Goal: Task Accomplishment & Management: Manage account settings

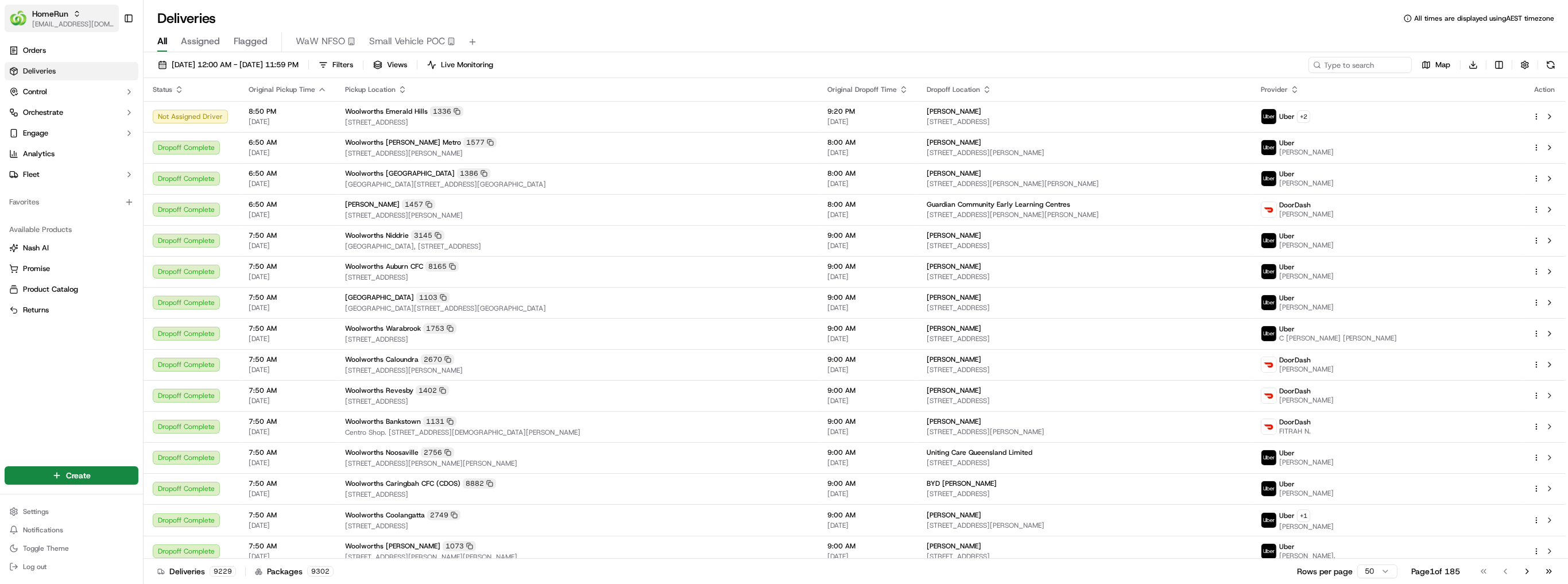
click at [74, 17] on icon "button" at bounding box center [77, 14] width 8 height 8
click at [135, 82] on div "Suggestions" at bounding box center [136, 83] width 14 height 14
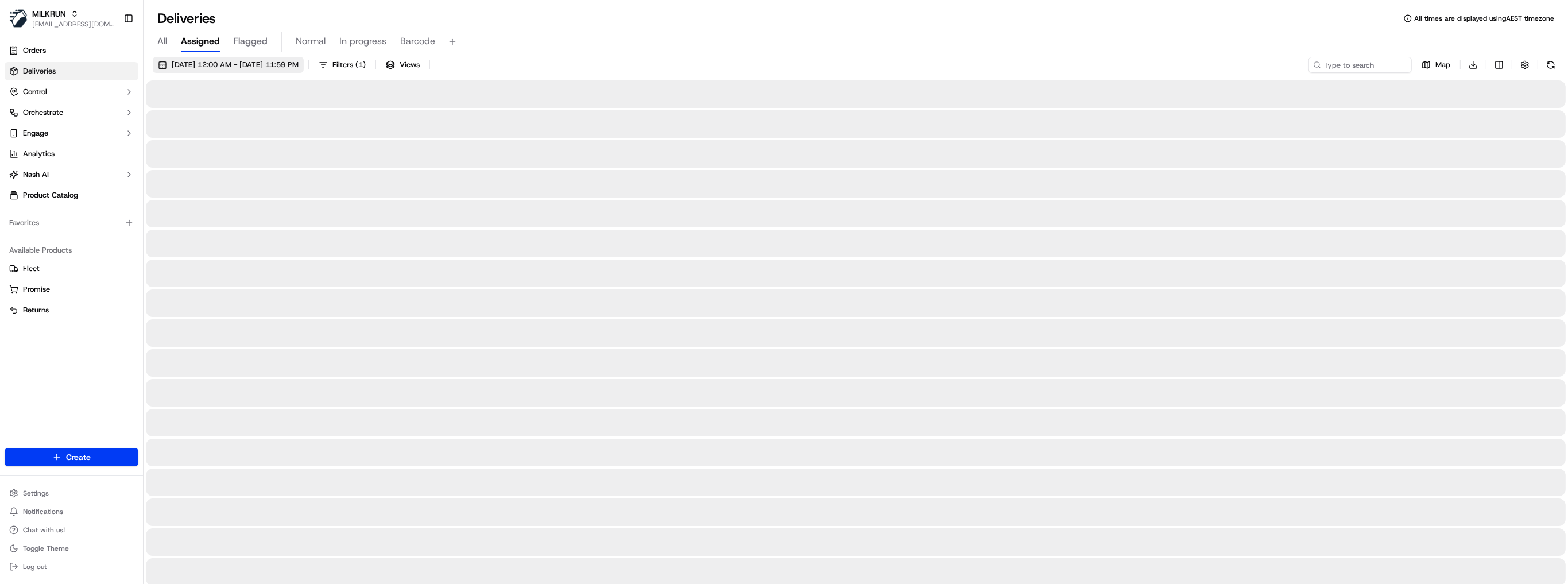
click at [262, 65] on span "17/09/2025 12:00 AM - 17/09/2025 11:59 PM" at bounding box center [235, 65] width 127 height 11
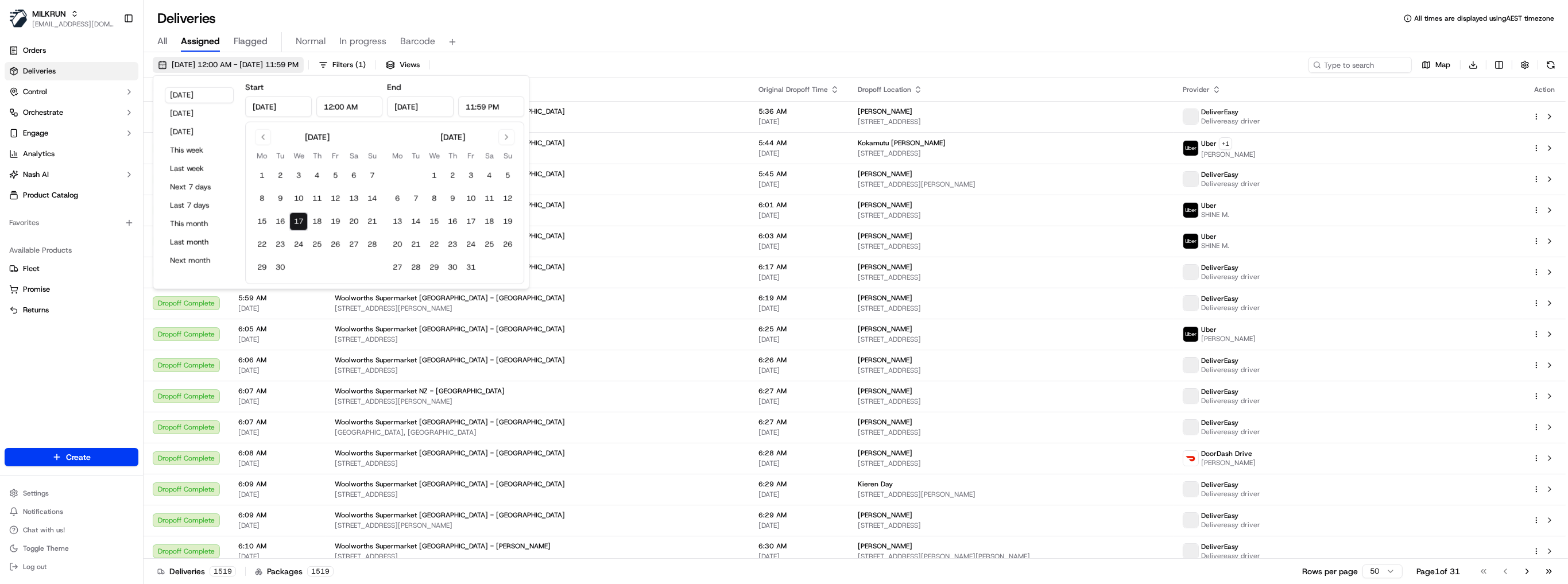
type input "Sep 17, 2025"
type input "12:00 AM"
type input "Sep 17, 2025"
type input "11:59 PM"
click at [209, 64] on span "17/09/2025 12:00 AM - 17/09/2025 11:59 PM" at bounding box center [235, 65] width 127 height 11
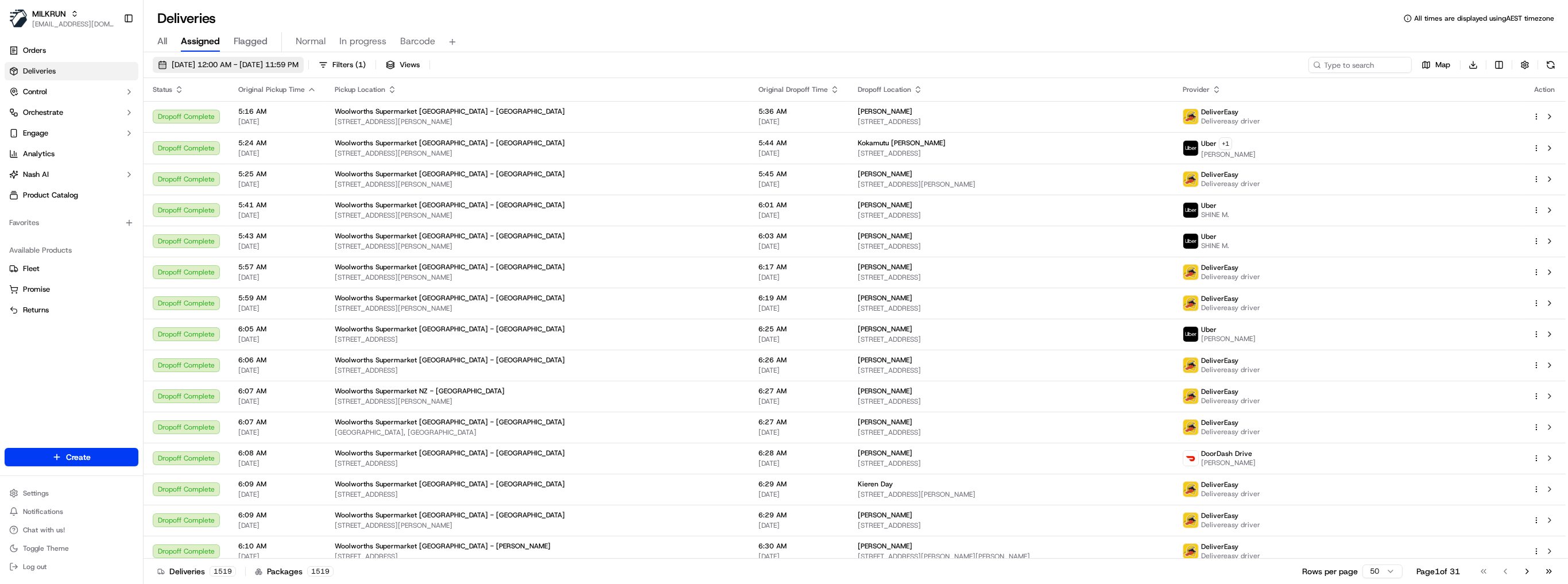
click at [209, 64] on span "17/09/2025 12:00 AM - 17/09/2025 11:59 PM" at bounding box center [235, 65] width 127 height 11
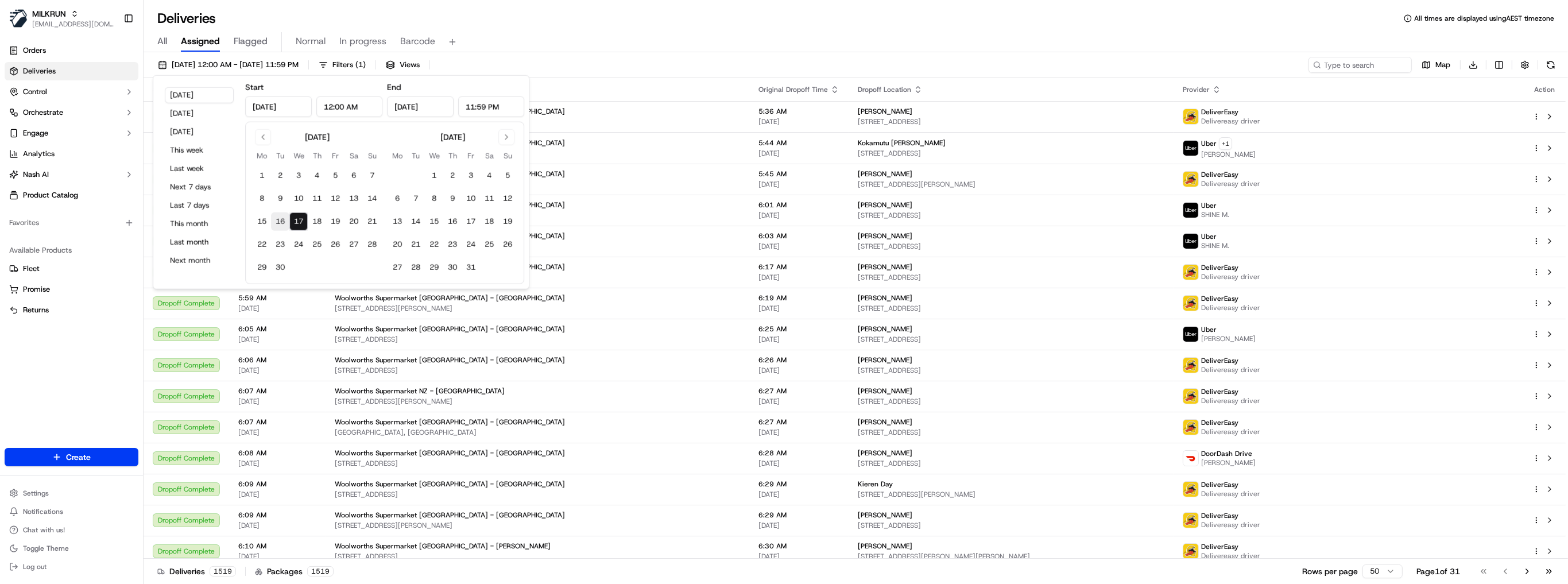
click at [286, 224] on button "16" at bounding box center [280, 222] width 19 height 19
type input "Sep 16, 2025"
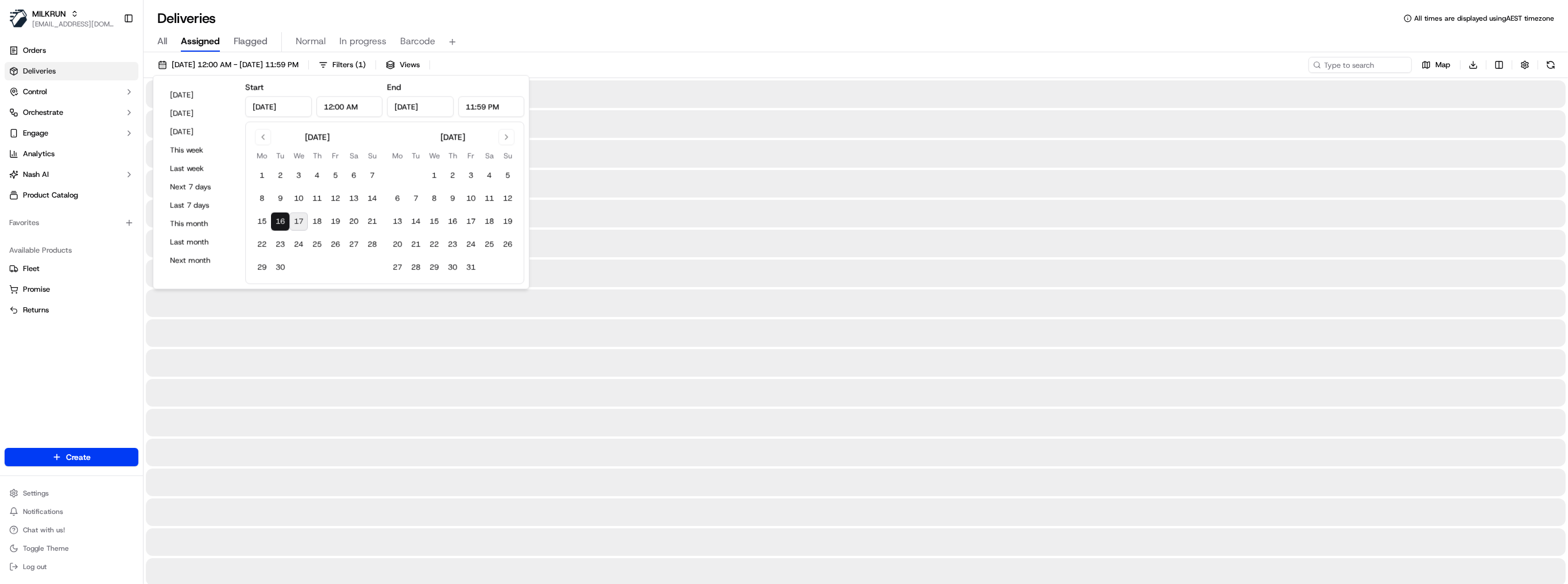
click at [274, 221] on button "16" at bounding box center [280, 222] width 19 height 19
click at [668, 47] on div "All Assigned Flagged Normal In progress Barcode" at bounding box center [855, 42] width 1424 height 20
click at [1370, 72] on input at bounding box center [1342, 65] width 138 height 16
click at [1367, 69] on input at bounding box center [1342, 65] width 138 height 16
click at [1357, 59] on input at bounding box center [1342, 65] width 138 height 16
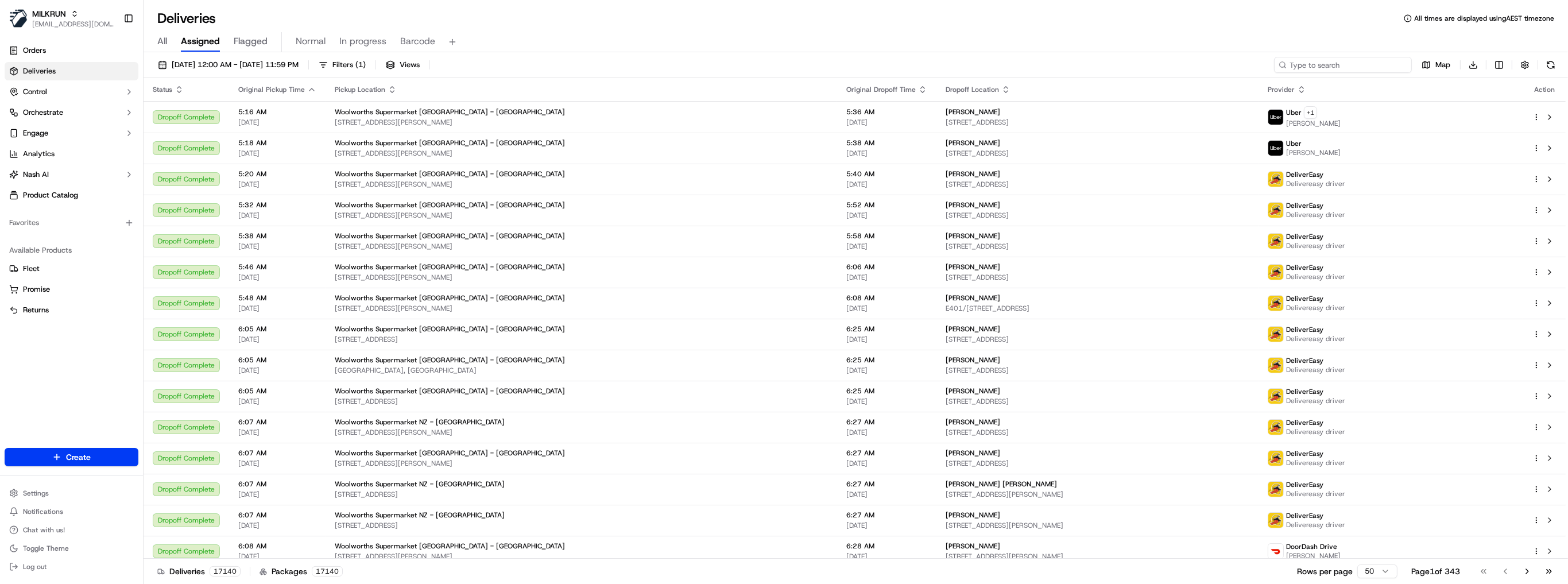
click at [1331, 61] on input at bounding box center [1342, 65] width 138 height 16
click at [1347, 66] on input at bounding box center [1342, 65] width 138 height 16
click at [1347, 64] on input at bounding box center [1342, 65] width 138 height 16
paste input "Kenrick Jones"
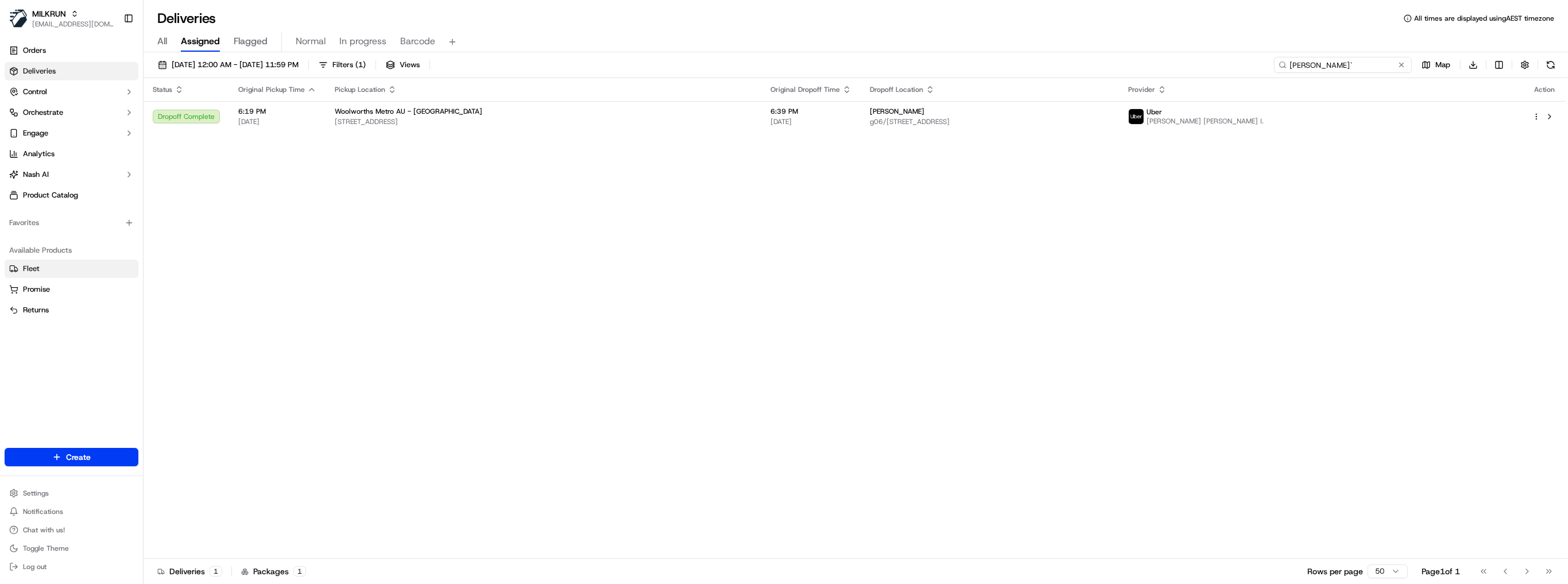
type input "Kenrick Jones`"
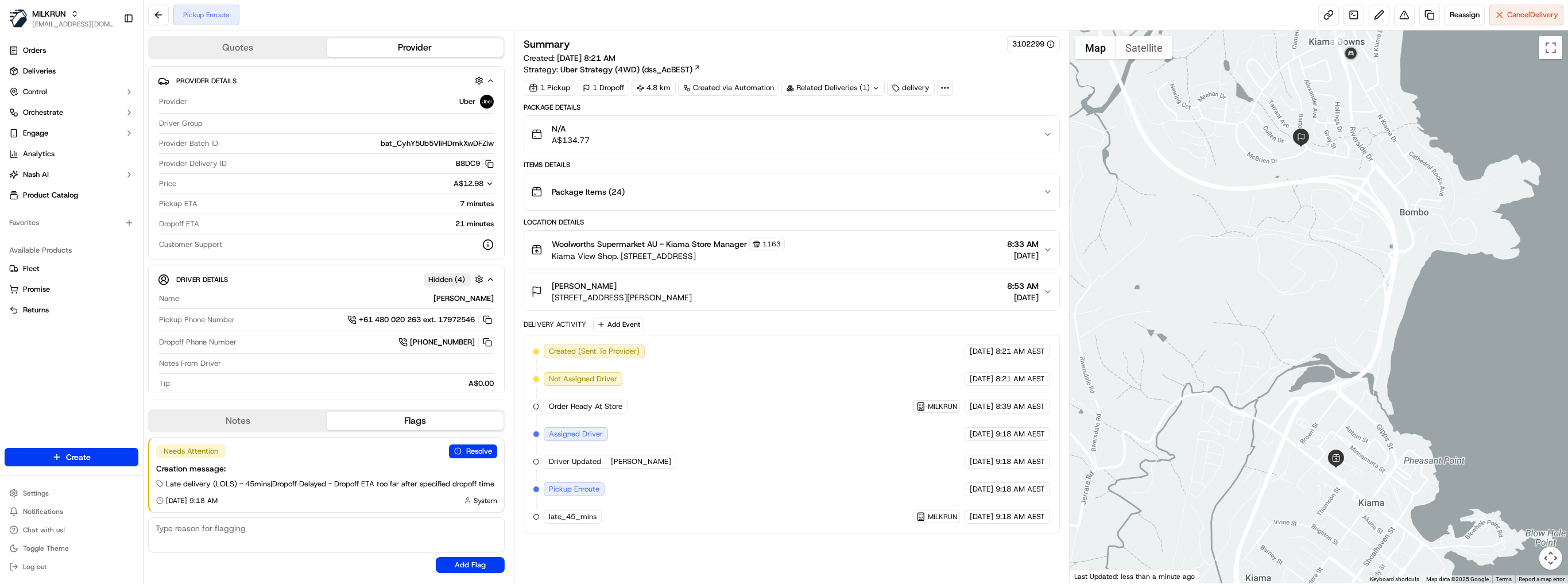
drag, startPoint x: 602, startPoint y: 398, endPoint x: 985, endPoint y: 399, distance: 383.0
click at [985, 399] on div "Created (Sent To Provider) Uber [DATE] 8:21 AM AEST Not Assigned Driver Uber [D…" at bounding box center [792, 434] width 517 height 179
drag, startPoint x: 600, startPoint y: 476, endPoint x: 1040, endPoint y: 472, distance: 440.0
click at [1040, 472] on div "Created (Sent To Provider) Uber [DATE] 8:21 AM AEST Not Assigned Driver Uber [D…" at bounding box center [792, 434] width 517 height 179
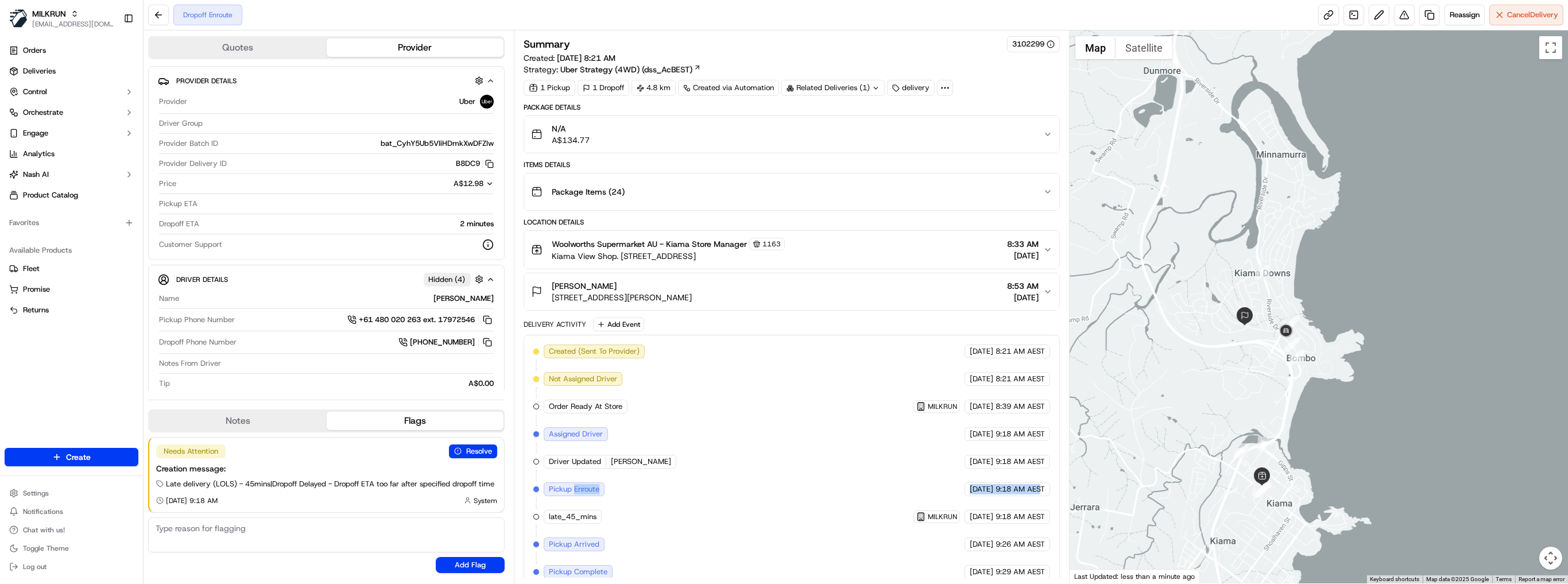
scroll to position [28, 0]
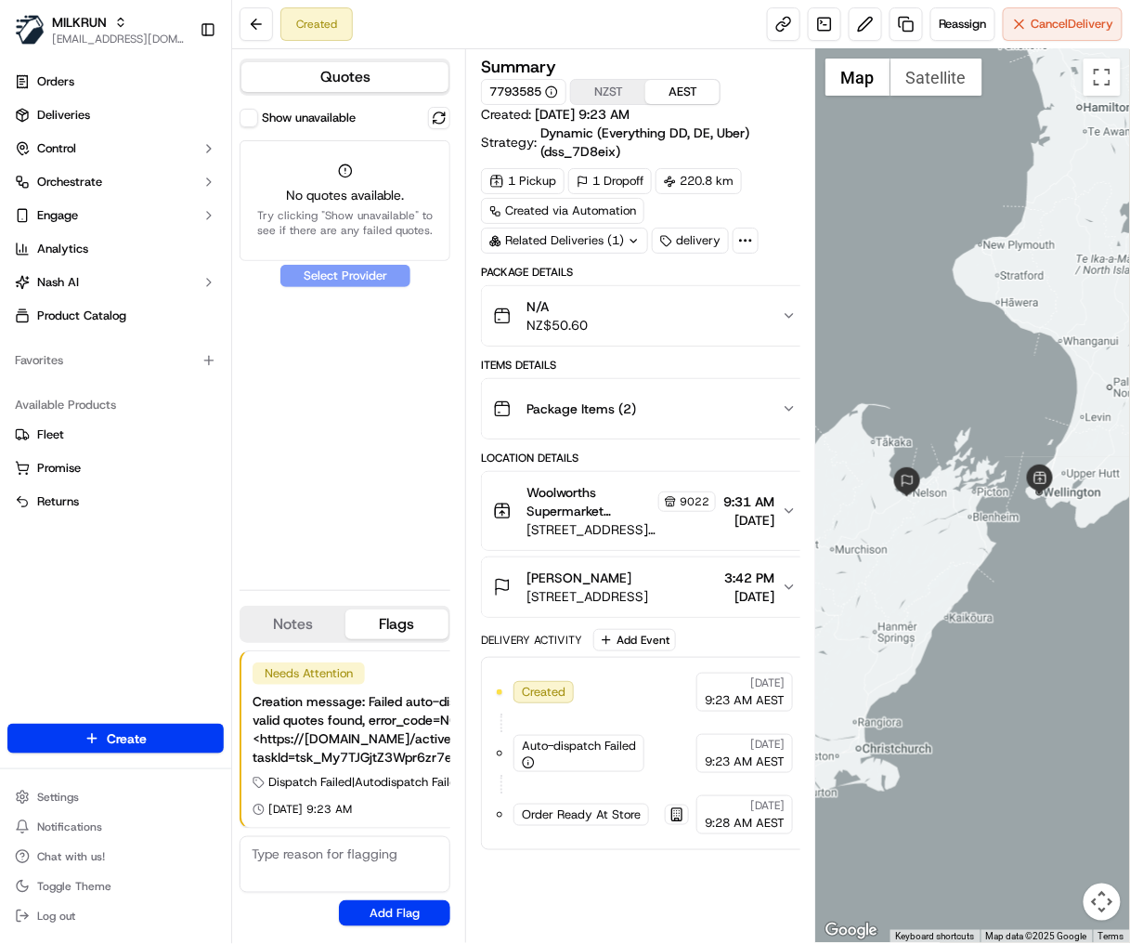
click at [264, 112] on label "Show unavailable" at bounding box center [309, 118] width 94 height 17
click at [258, 112] on button "Show unavailable" at bounding box center [249, 118] width 19 height 19
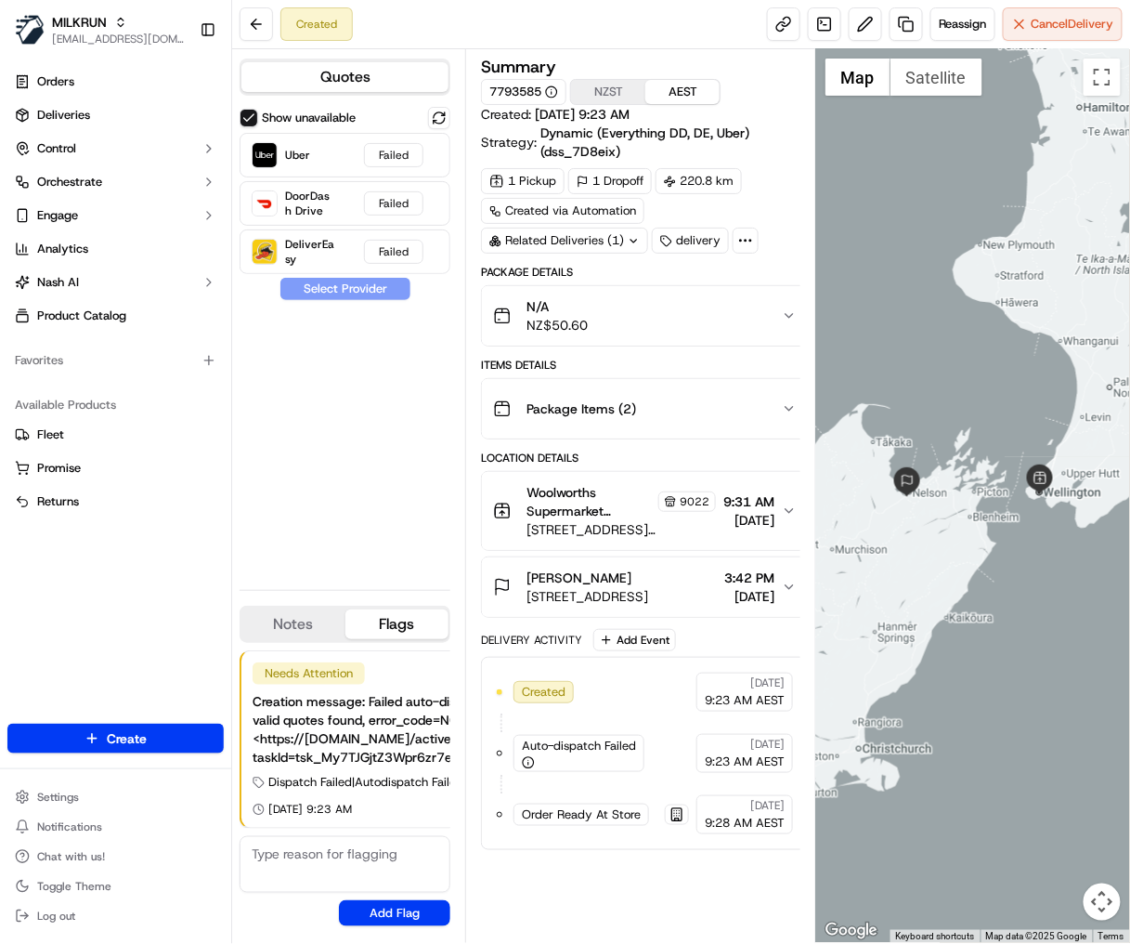
click at [639, 591] on span "54 Hill Street, Thorndon, Wellington Region 6011, NZ" at bounding box center [588, 596] width 122 height 19
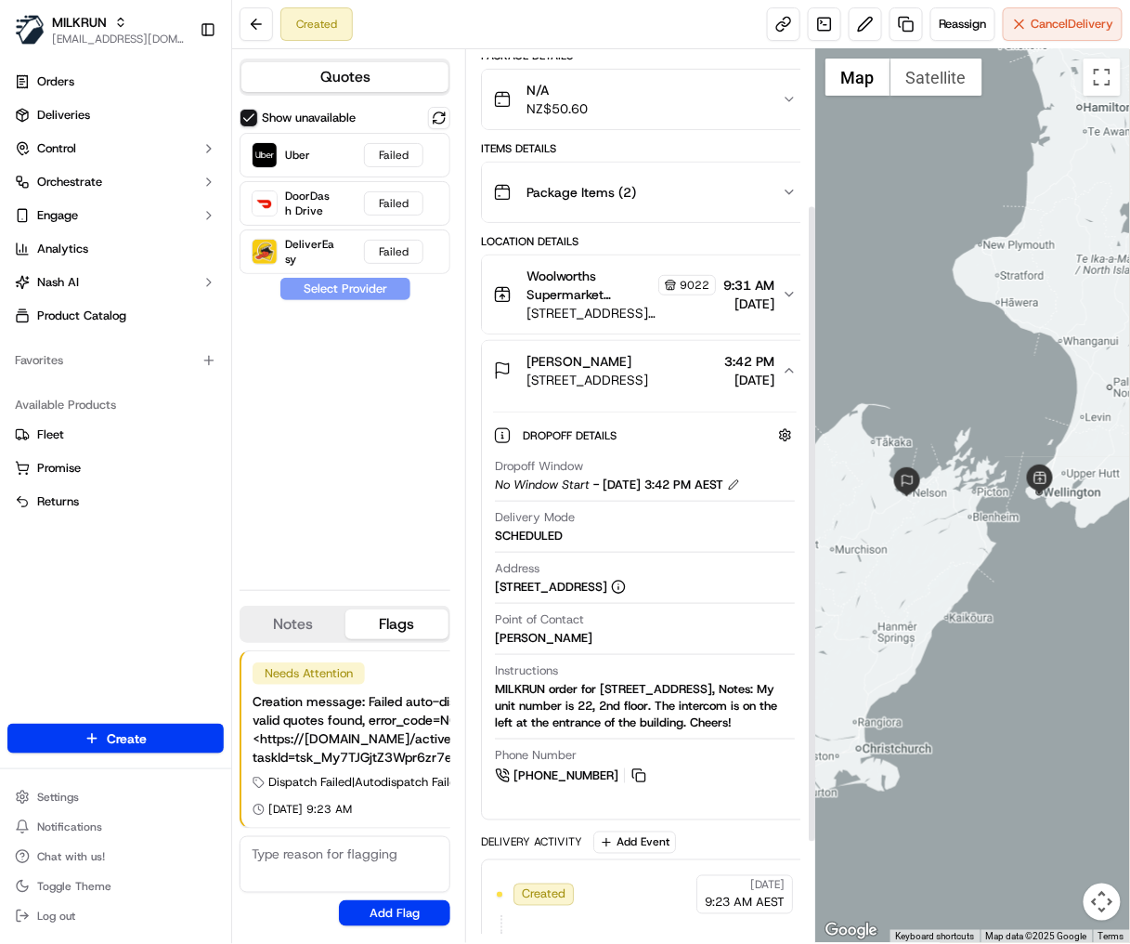
scroll to position [223, 0]
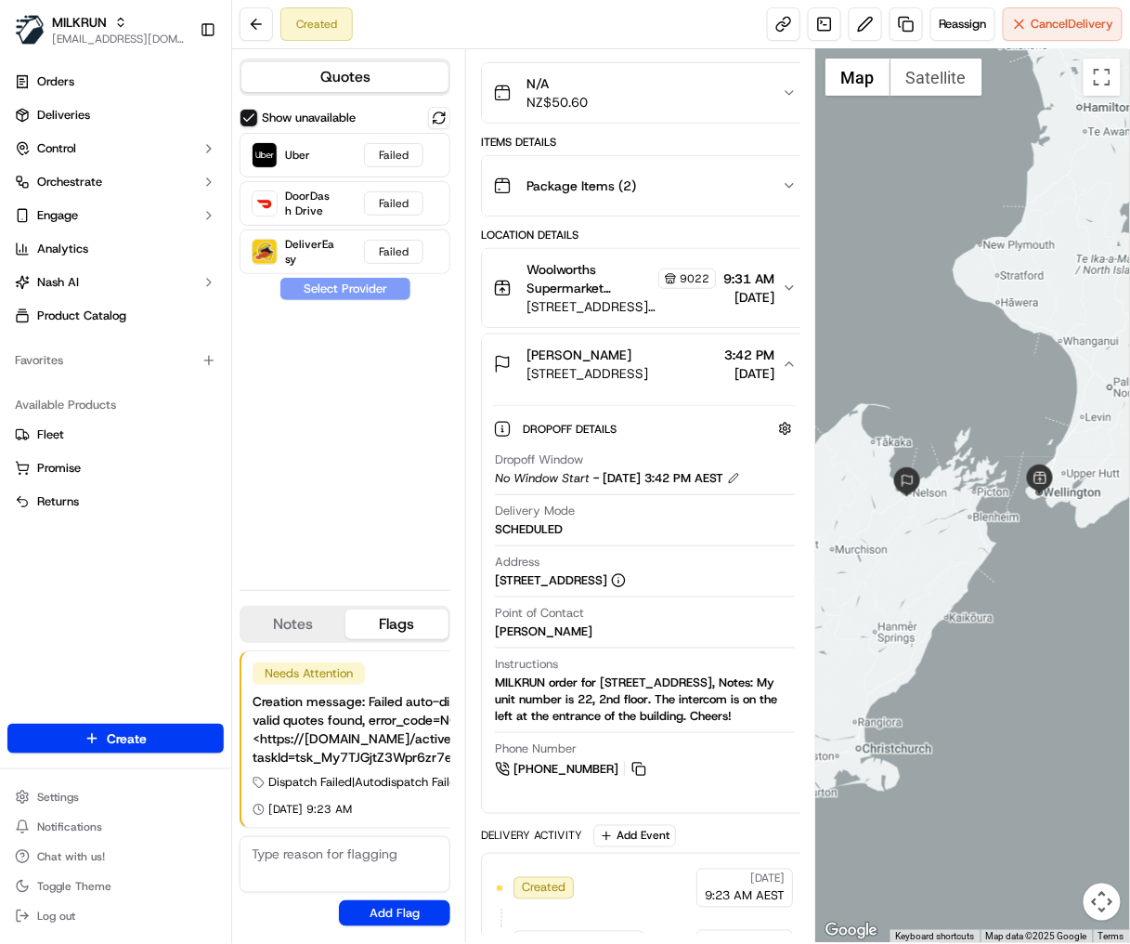
drag, startPoint x: 581, startPoint y: 595, endPoint x: 493, endPoint y: 576, distance: 90.4
click at [493, 576] on div "Dropoff Window No Window Start - 17/09/2025 3:42 PM AEST Delivery Mode SCHEDULE…" at bounding box center [645, 615] width 304 height 343
copy div "54 Hill Street, Thorndon, Wellington Region 6011, NZ"
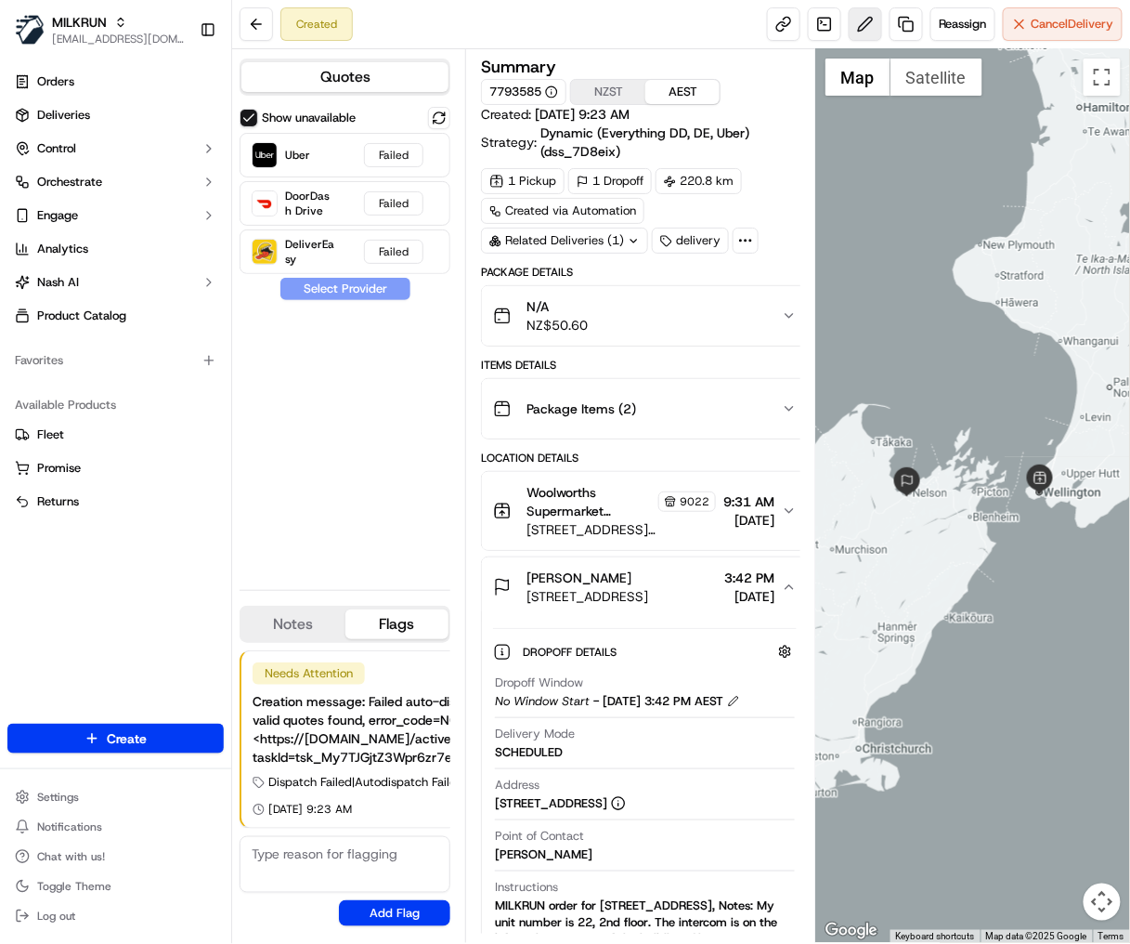
click at [869, 24] on button at bounding box center [865, 23] width 33 height 33
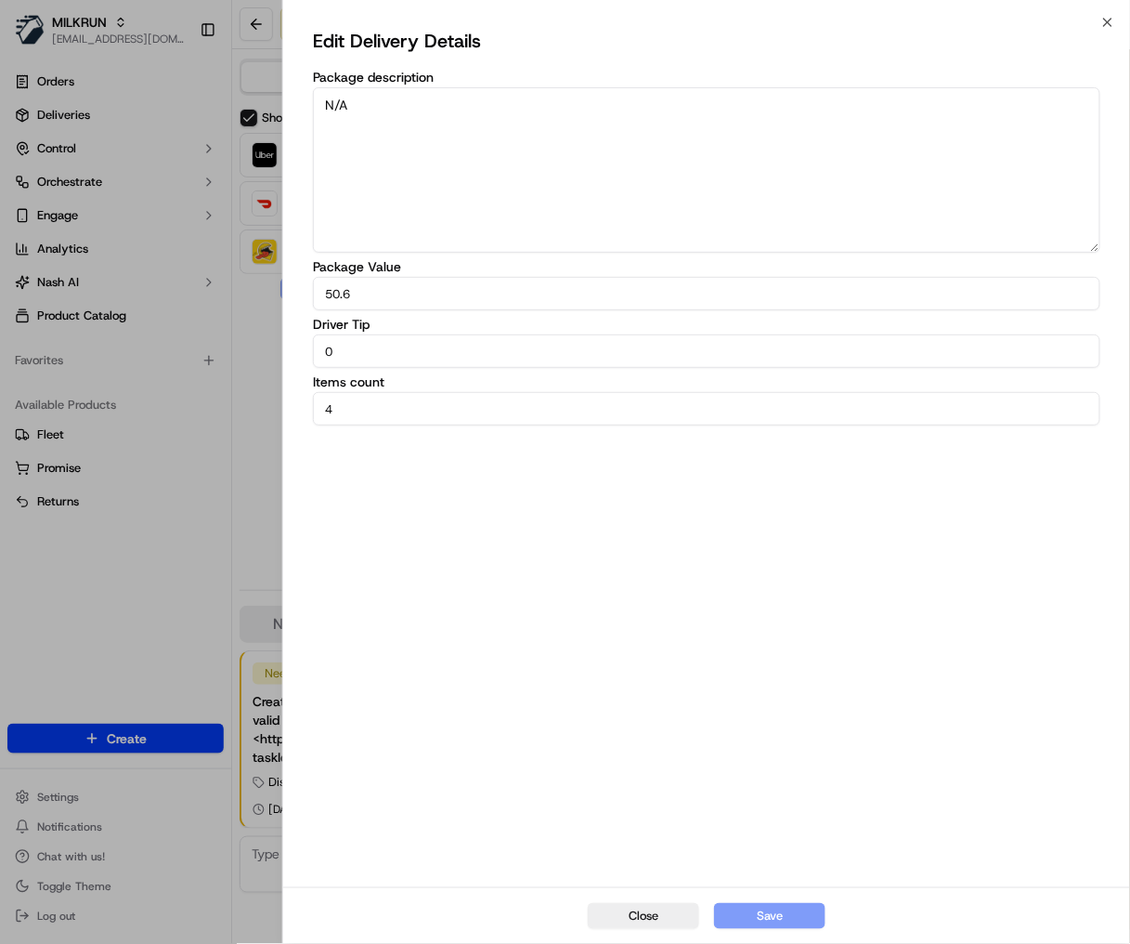
drag, startPoint x: 679, startPoint y: 907, endPoint x: 619, endPoint y: 892, distance: 62.2
click at [680, 907] on button "Close" at bounding box center [643, 916] width 111 height 26
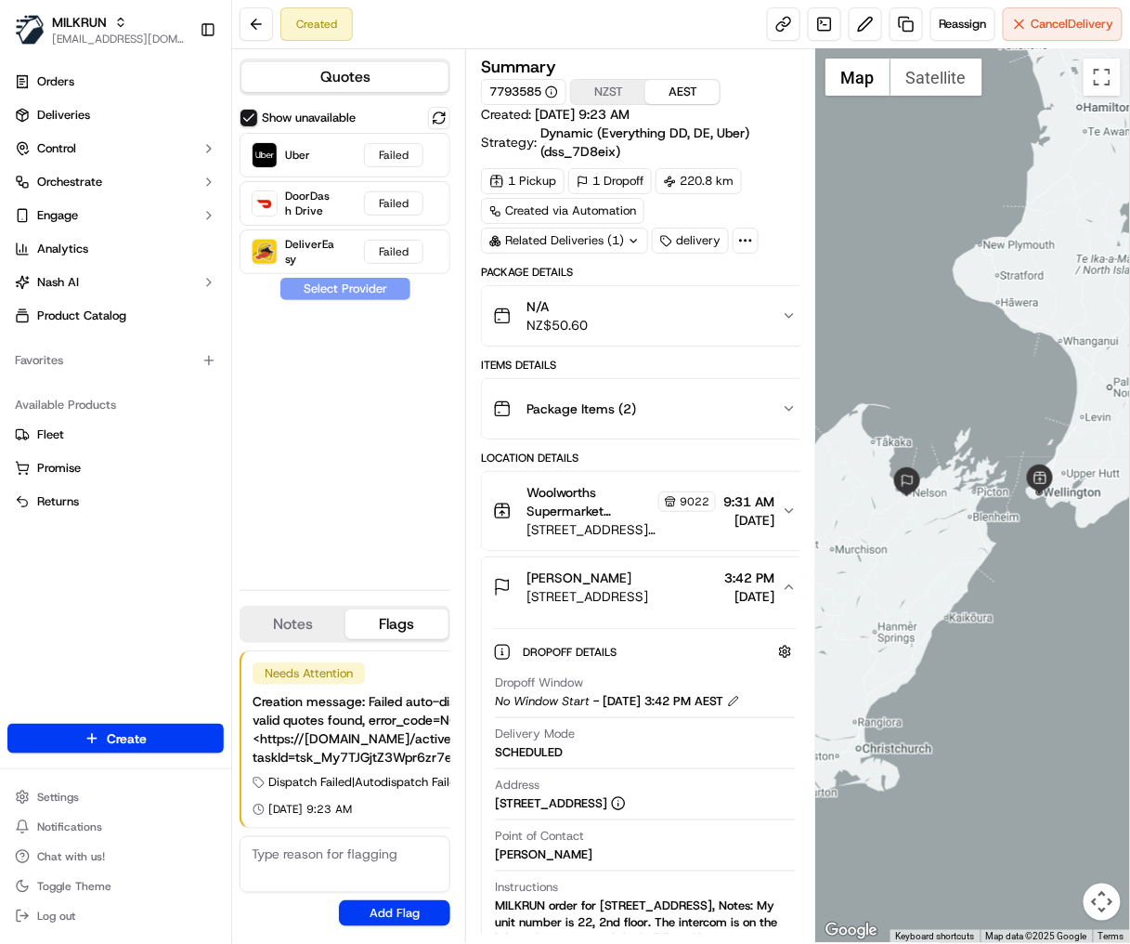
click at [724, 520] on span "[DATE]" at bounding box center [749, 520] width 51 height 19
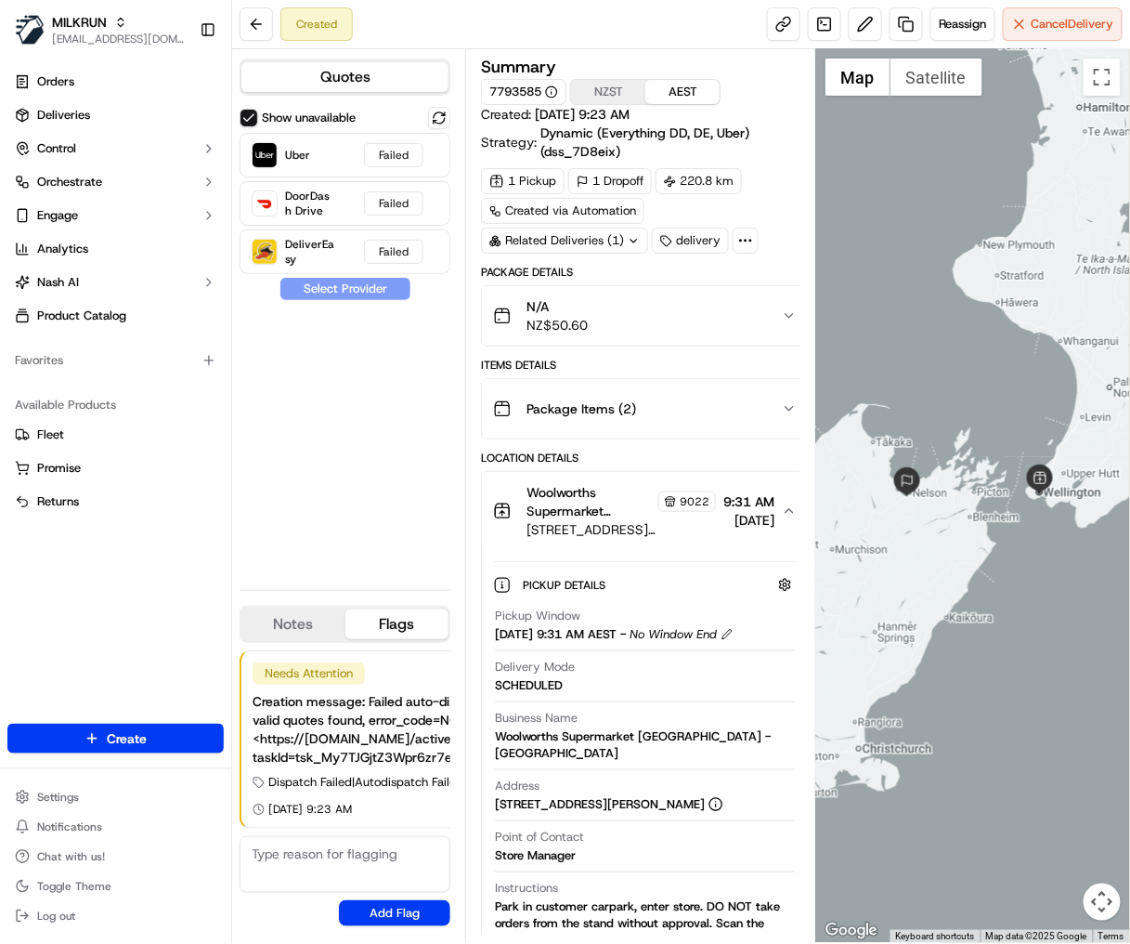
click at [724, 520] on span "[DATE]" at bounding box center [749, 520] width 51 height 19
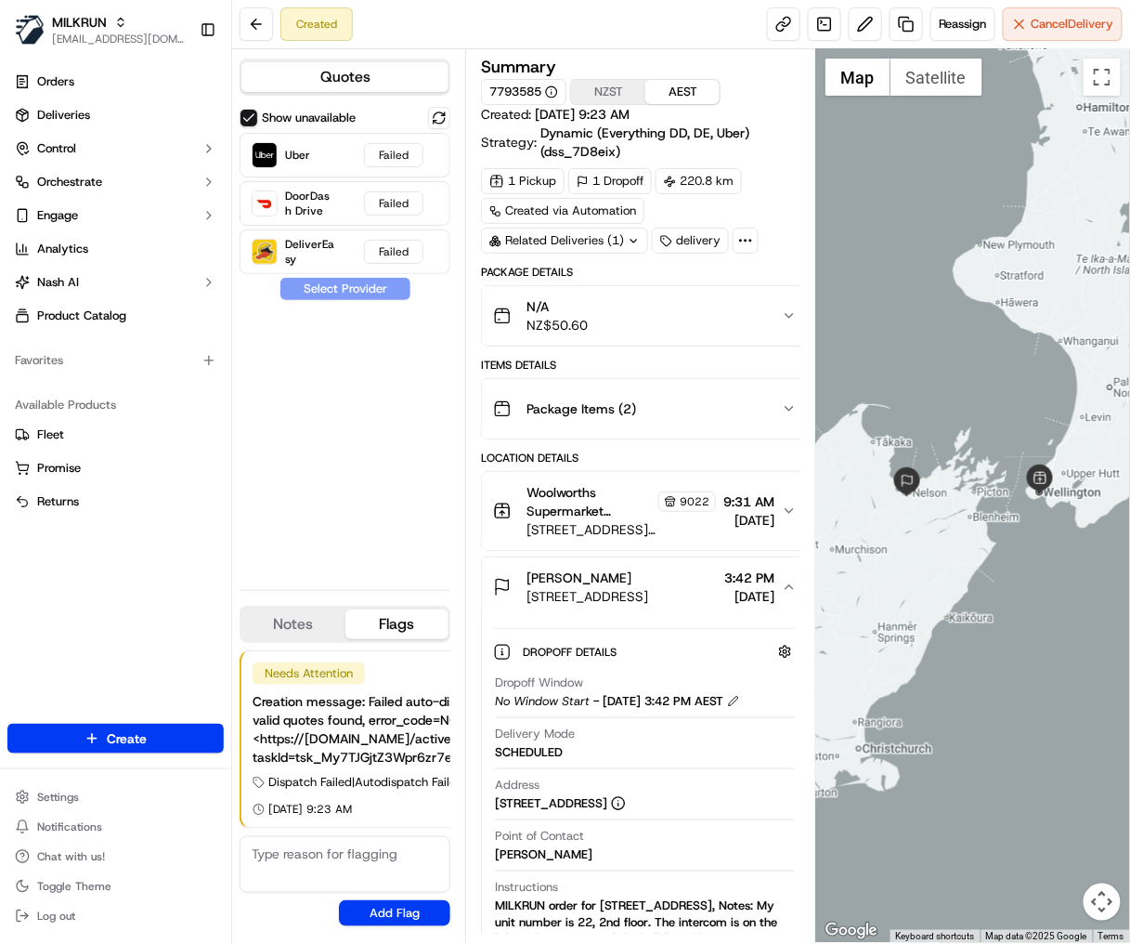
click at [733, 587] on span "[DATE]" at bounding box center [749, 596] width 50 height 19
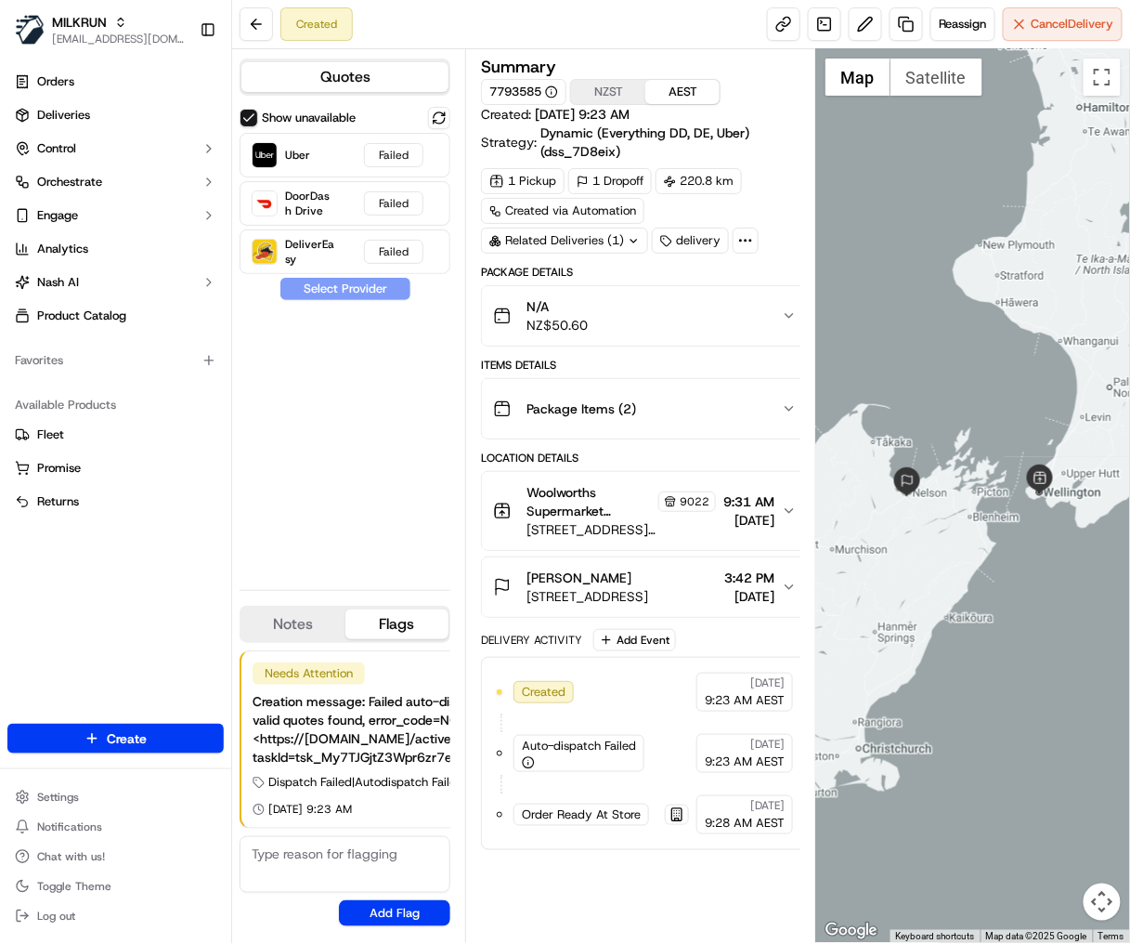
click at [767, 558] on button "saba sayyed 54 Hill Street, Thorndon, Wellington Region 6011, NZ 3:42 PM 17/09/…" at bounding box center [645, 586] width 326 height 59
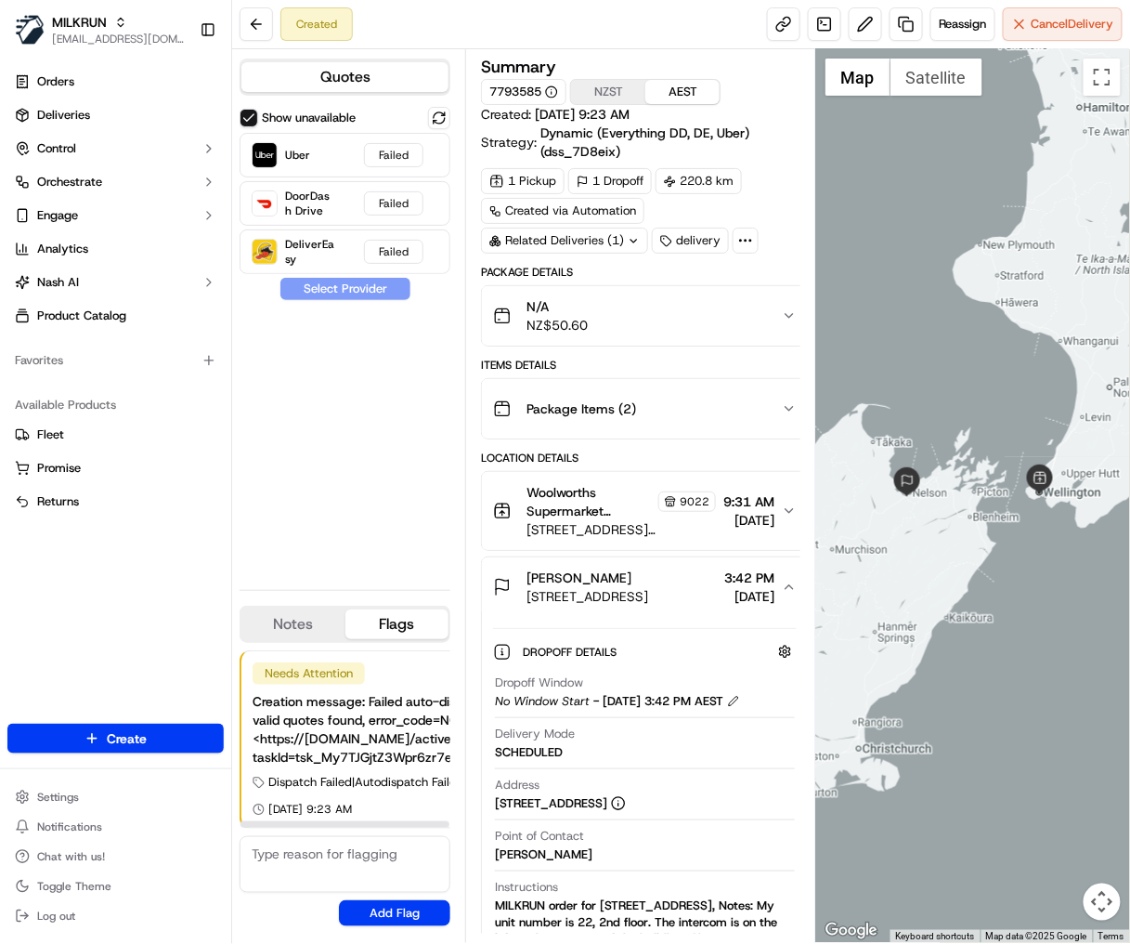
click at [327, 732] on div "Creation message: Failed auto-dispatch (reliability_score_h3): No provider sati…" at bounding box center [558, 729] width 611 height 74
click at [737, 236] on icon at bounding box center [745, 240] width 17 height 17
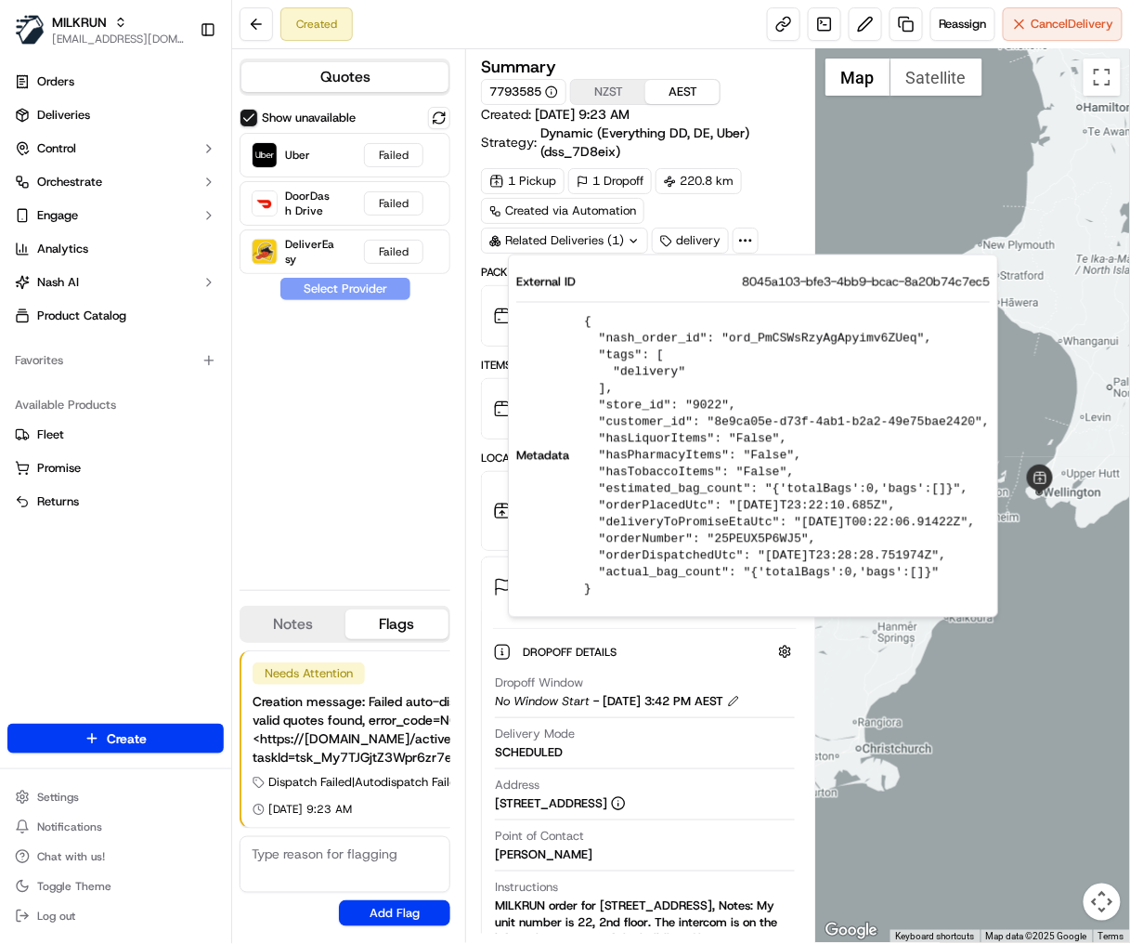
click at [746, 240] on circle at bounding box center [747, 241] width 2 height 2
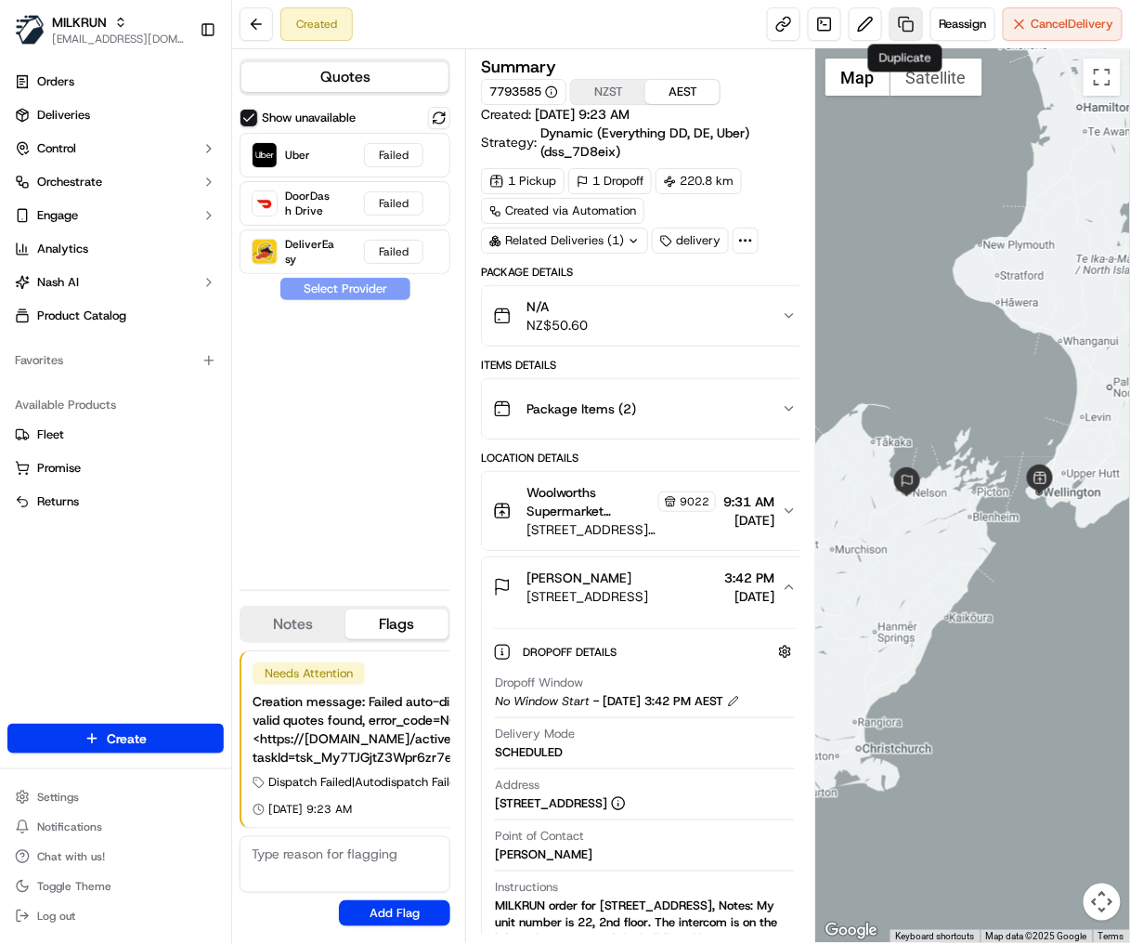
click at [901, 27] on link at bounding box center [906, 23] width 33 height 33
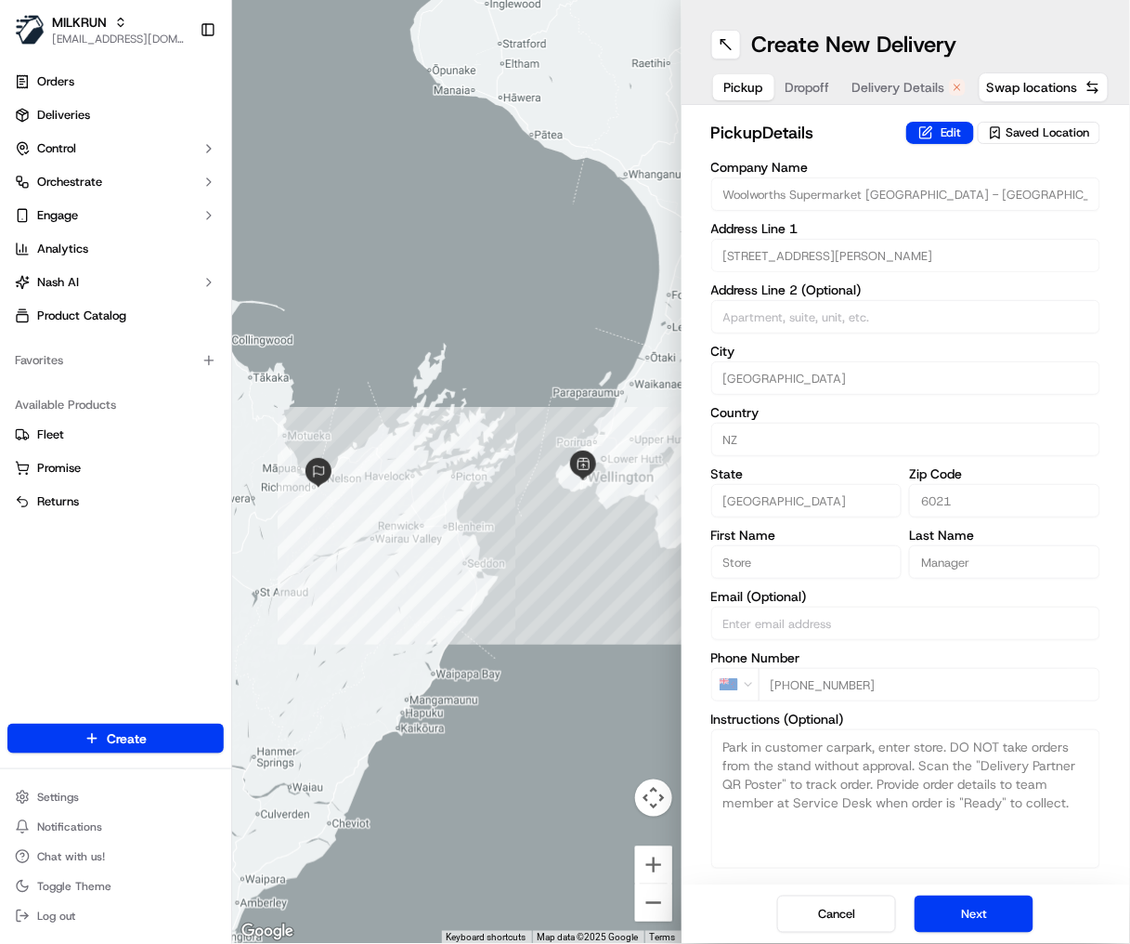
click at [797, 88] on span "Dropoff" at bounding box center [808, 87] width 45 height 19
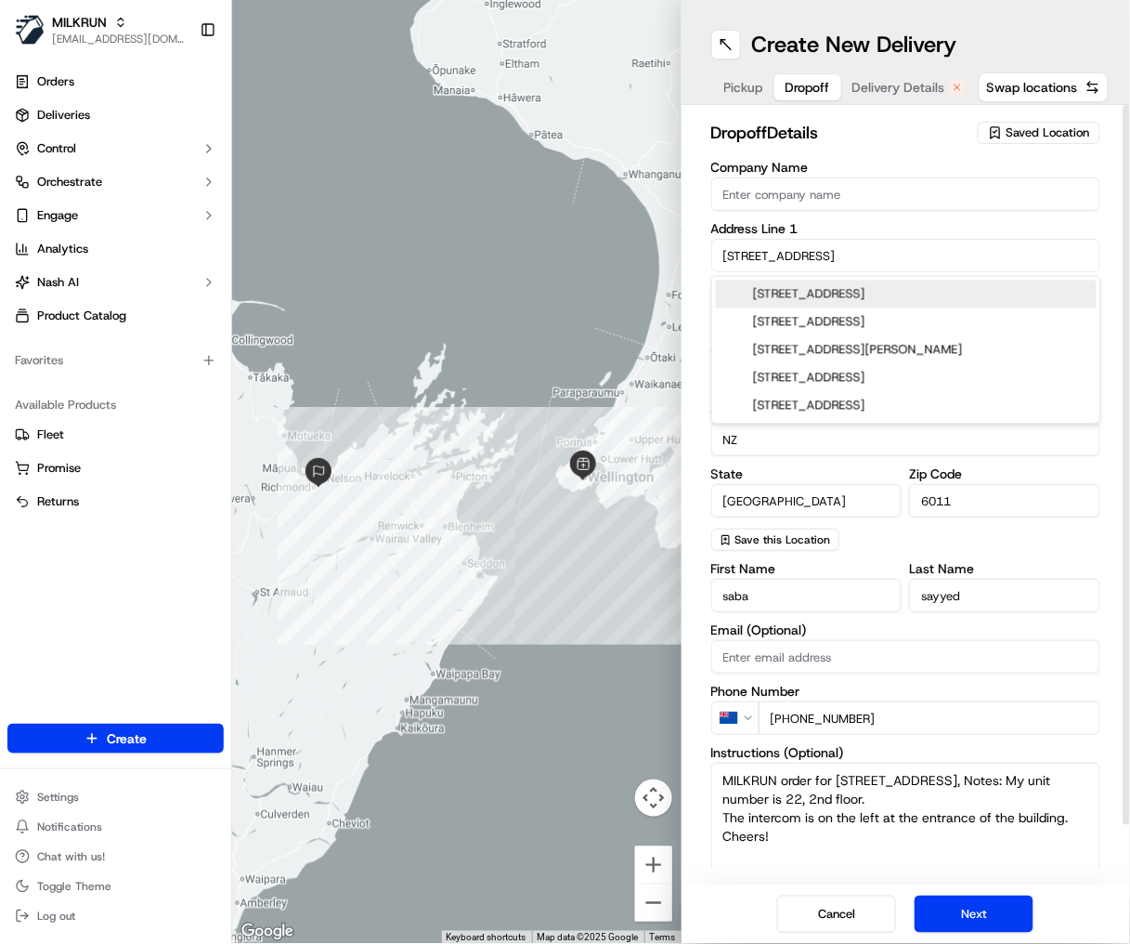
drag, startPoint x: 754, startPoint y: 252, endPoint x: 576, endPoint y: 242, distance: 178.6
click at [576, 242] on div "← Move left → Move right ↑ Move up ↓ Move down + Zoom in - Zoom out Home Jump l…" at bounding box center [681, 472] width 898 height 944
paste input ", Thorndon, Wellington Region 6011, NZ"
click at [823, 298] on div "54 Hill Street, Thorndon, Wellington 6011, Wellington Region, New Zealand" at bounding box center [906, 294] width 381 height 28
type input "54 Hill Street, Thorndon, Wellington 6011, New Zealand"
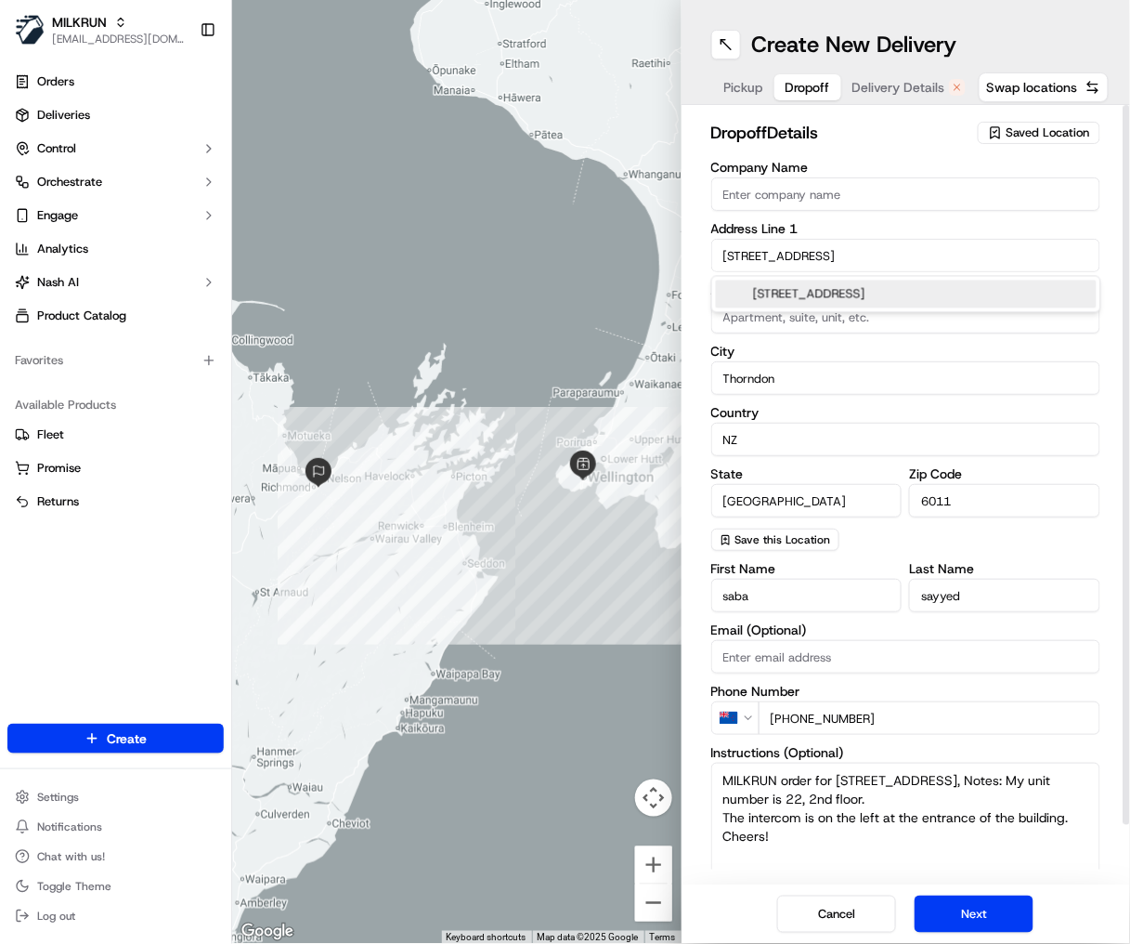
type input "Wellington"
type input "New Zealand"
type input "54 Hill Street"
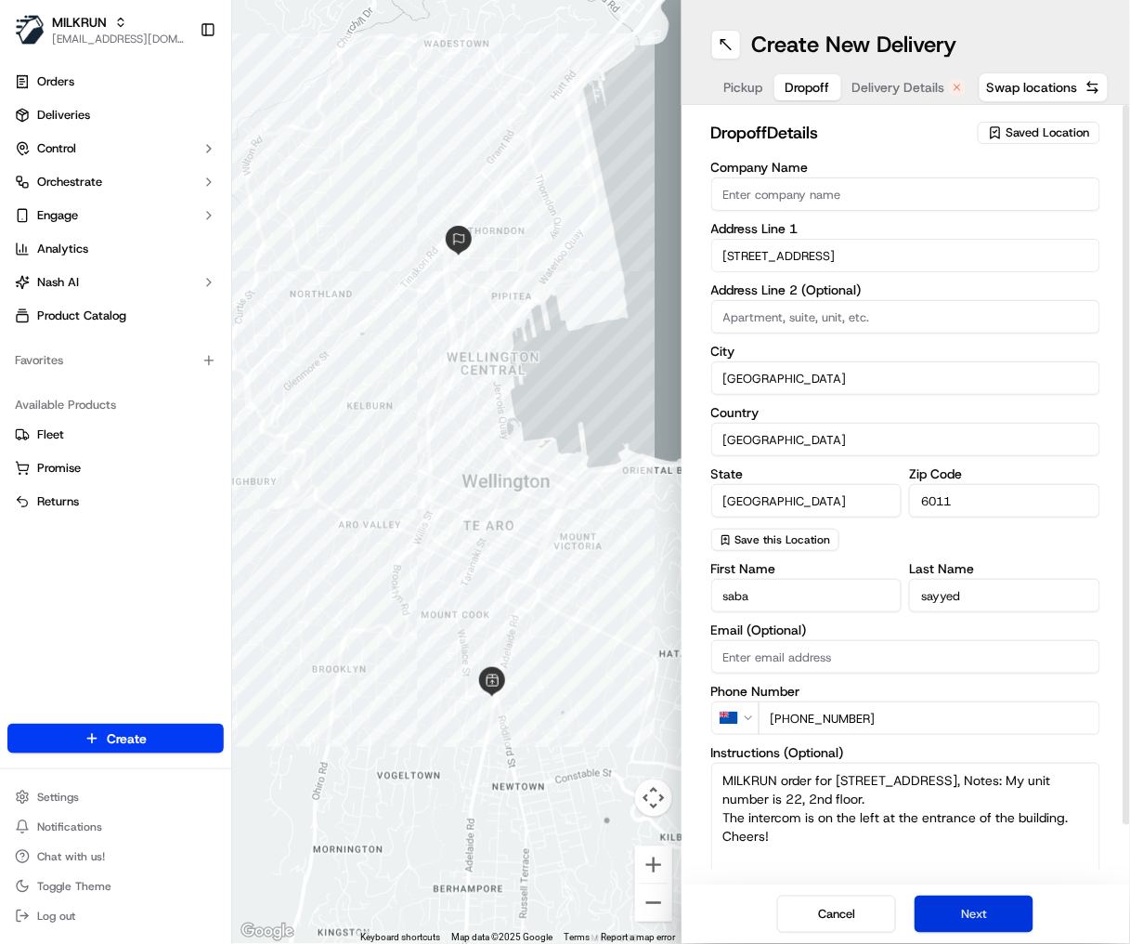
click at [985, 922] on button "Next" at bounding box center [974, 913] width 119 height 37
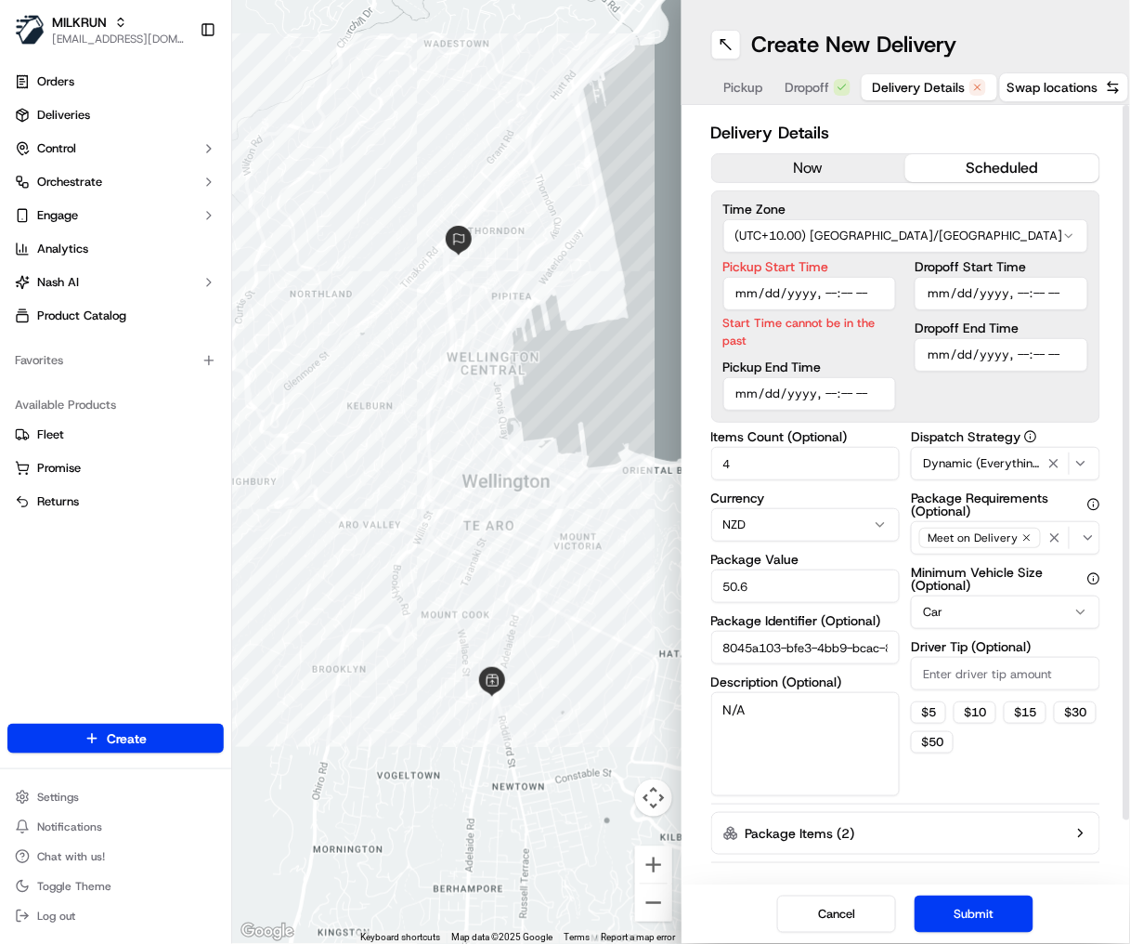
click at [864, 294] on input "Pickup Start Time" at bounding box center [811, 293] width 174 height 33
click at [845, 294] on input "Pickup Start Time" at bounding box center [811, 293] width 174 height 33
type input "2025-09-17T09:44"
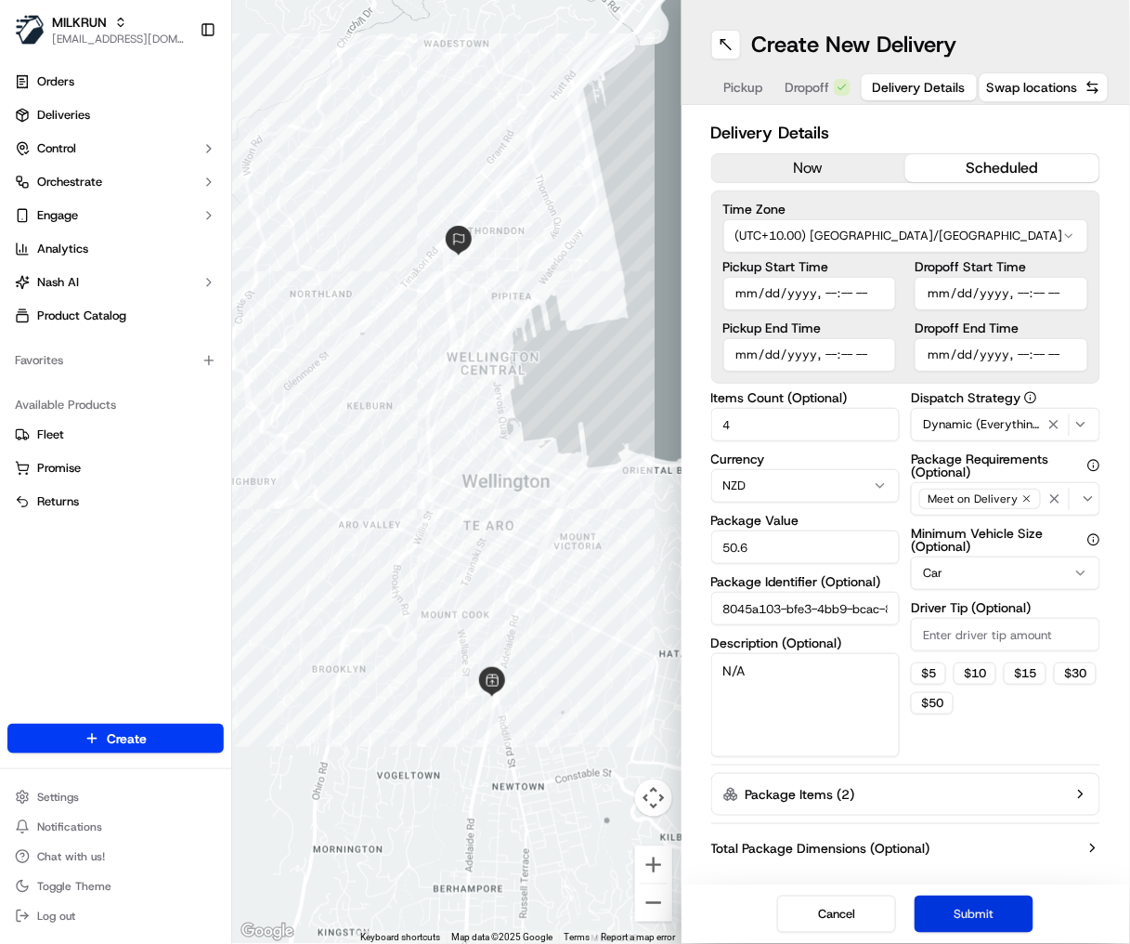
click at [974, 906] on button "Submit" at bounding box center [974, 913] width 119 height 37
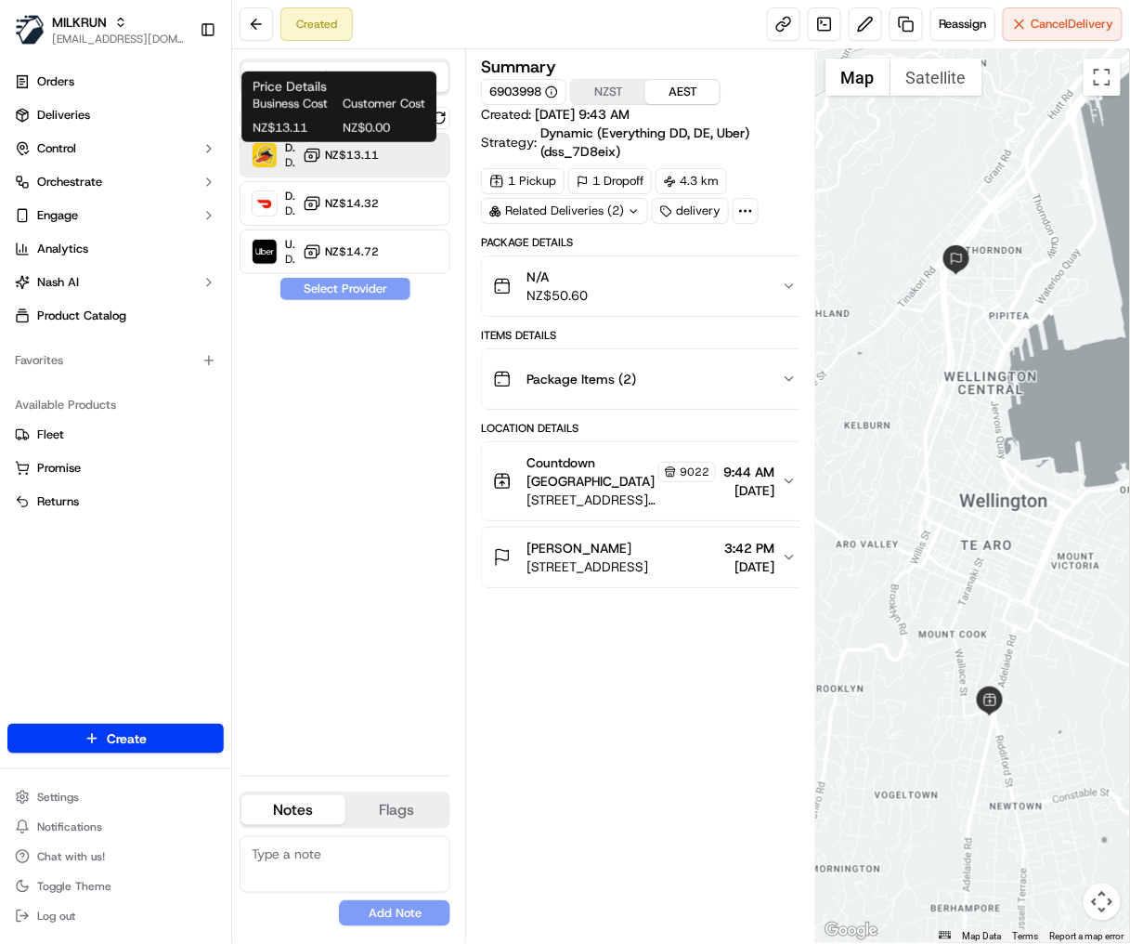
click at [331, 150] on span "NZ$13.11" at bounding box center [352, 155] width 54 height 15
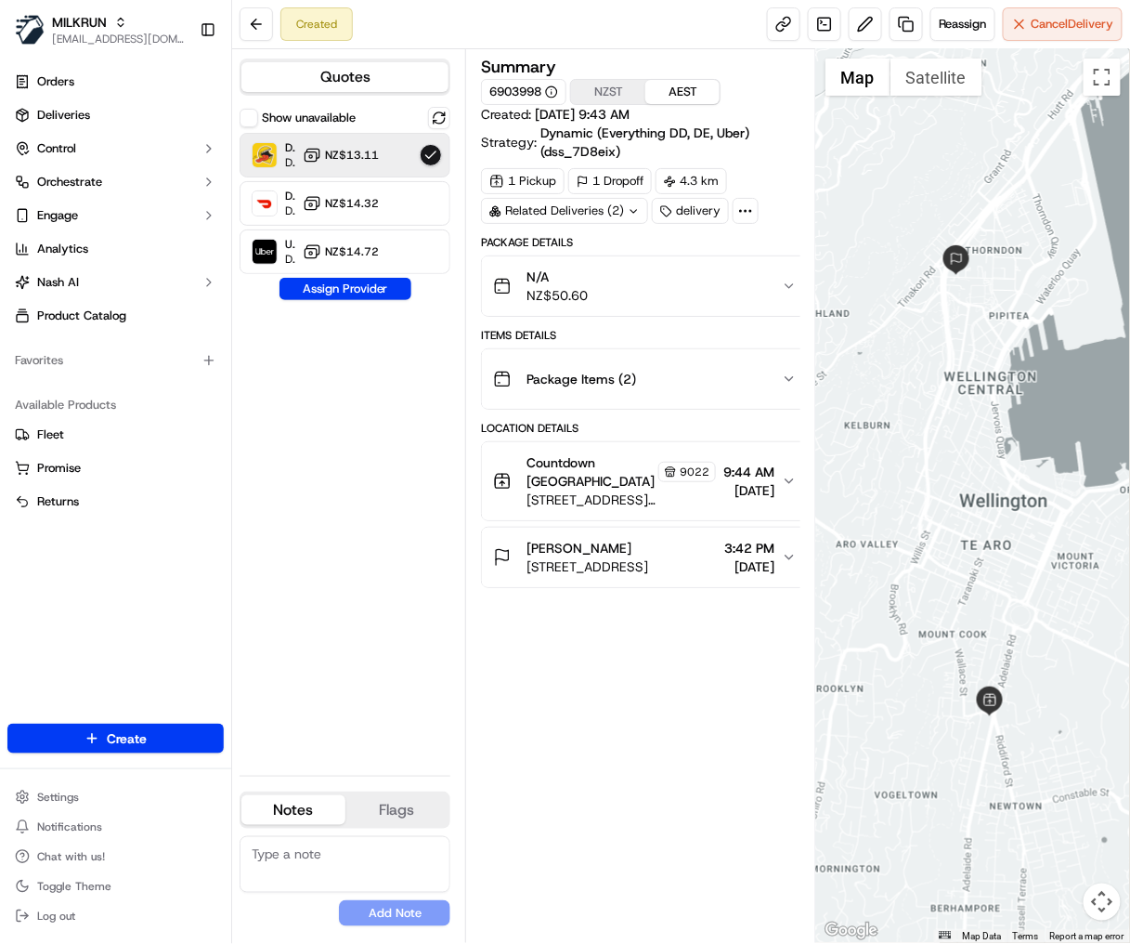
click at [359, 299] on div "Show unavailable DeliverEasy Dropoff ETA 41 minutes NZ$13.11 DoorDash Drive Dro…" at bounding box center [345, 434] width 211 height 654
click at [356, 282] on button "Assign Provider" at bounding box center [346, 289] width 132 height 22
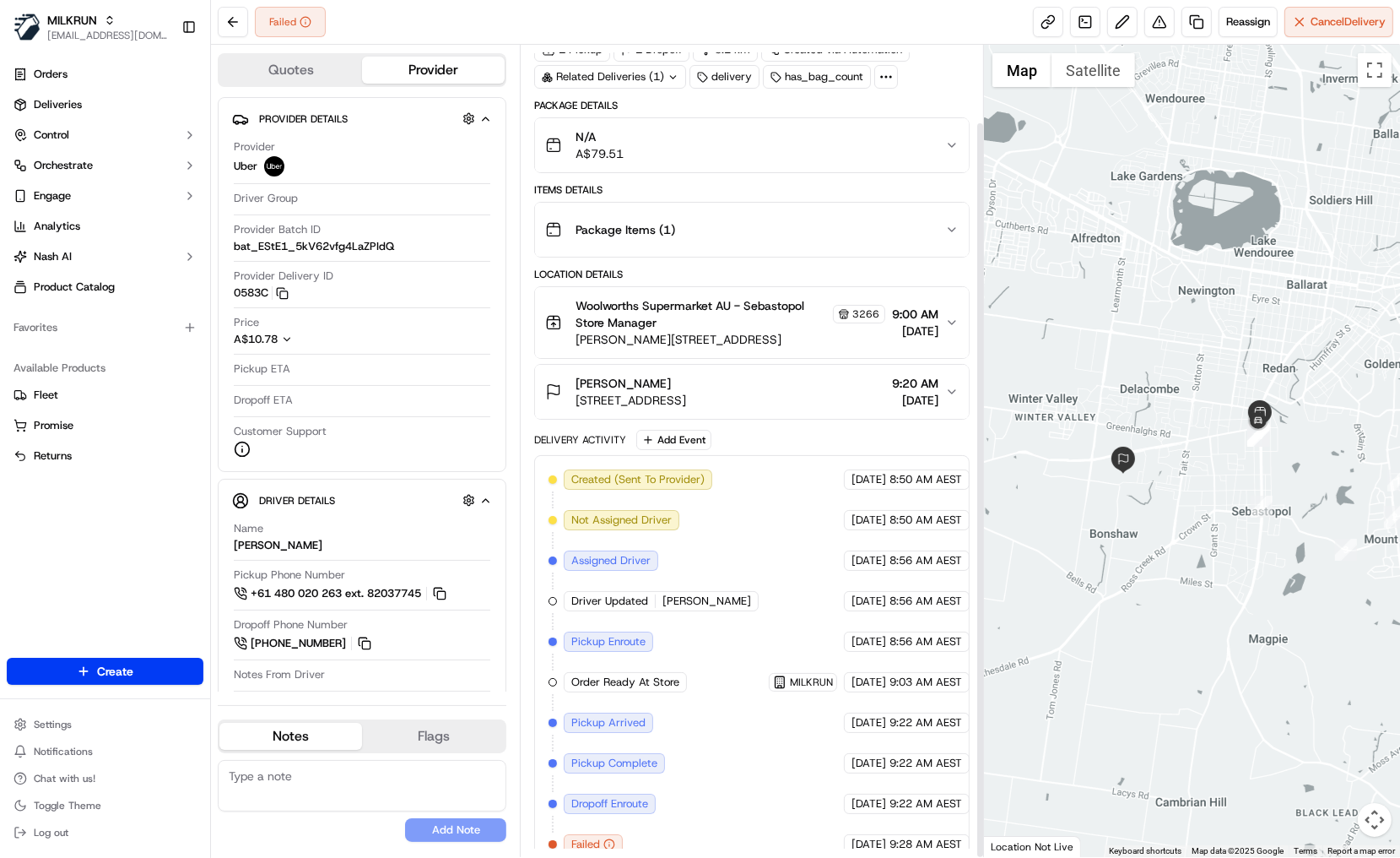
scroll to position [85, 0]
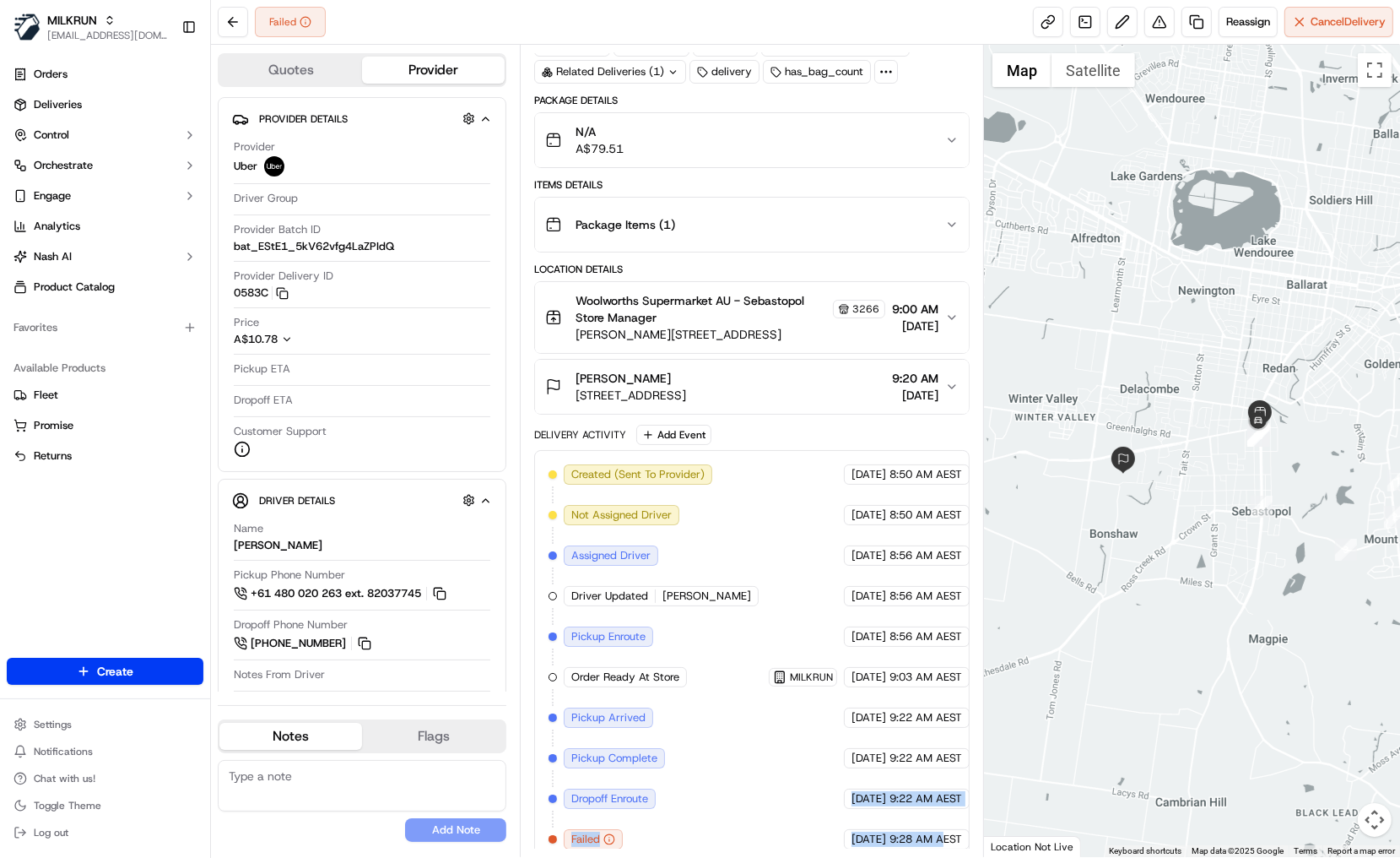
drag, startPoint x: 816, startPoint y: 780, endPoint x: 938, endPoint y: 817, distance: 127.5
click at [938, 817] on div "Created (Sent To Provider) Uber 17/09/2025 8:50 AM AEST Not Assigned Driver Ube…" at bounding box center [752, 657] width 407 height 385
click at [938, 832] on span "9:28 AM AEST" at bounding box center [926, 839] width 73 height 15
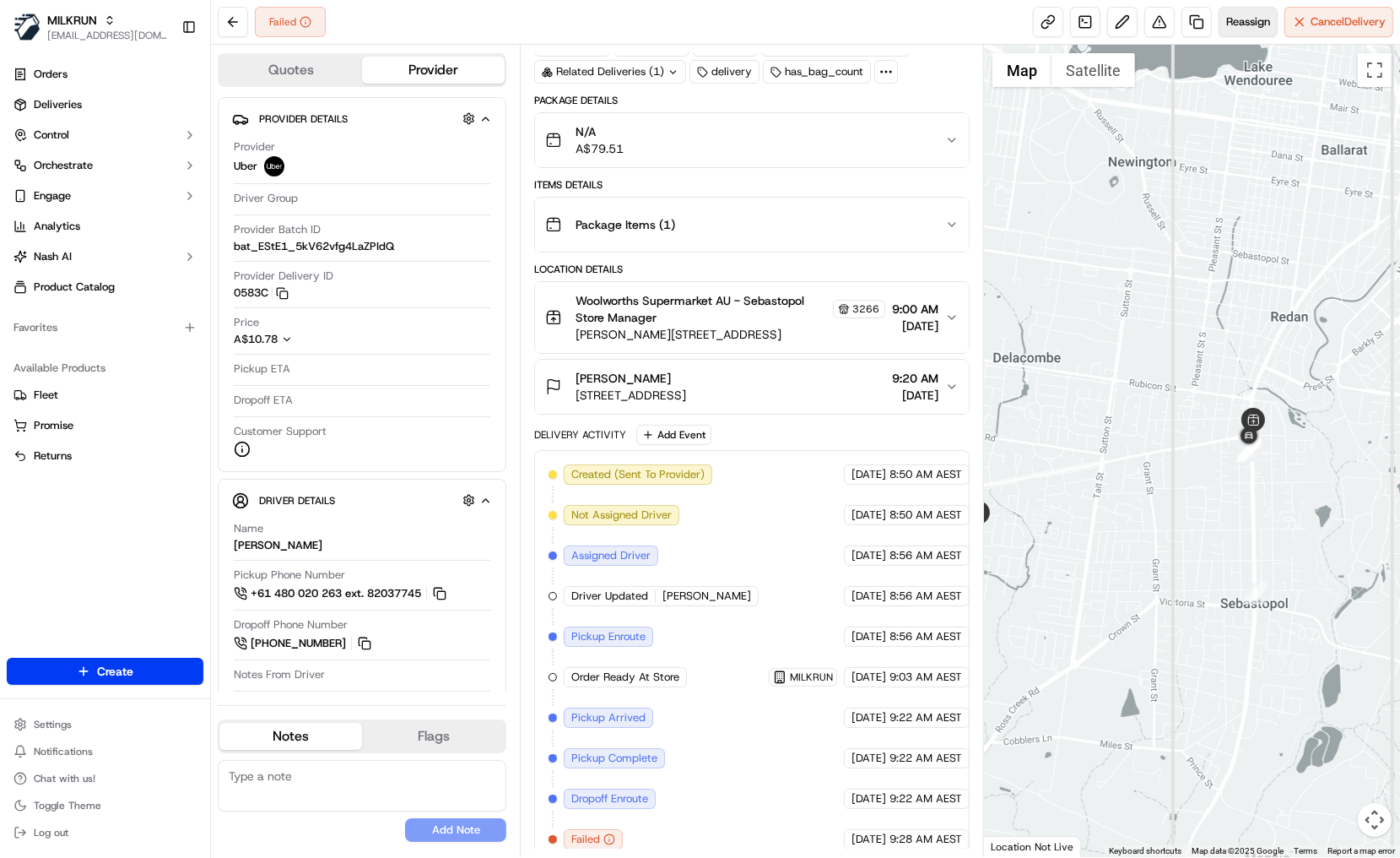
click at [1026, 34] on button "Reassign" at bounding box center [1247, 21] width 59 height 30
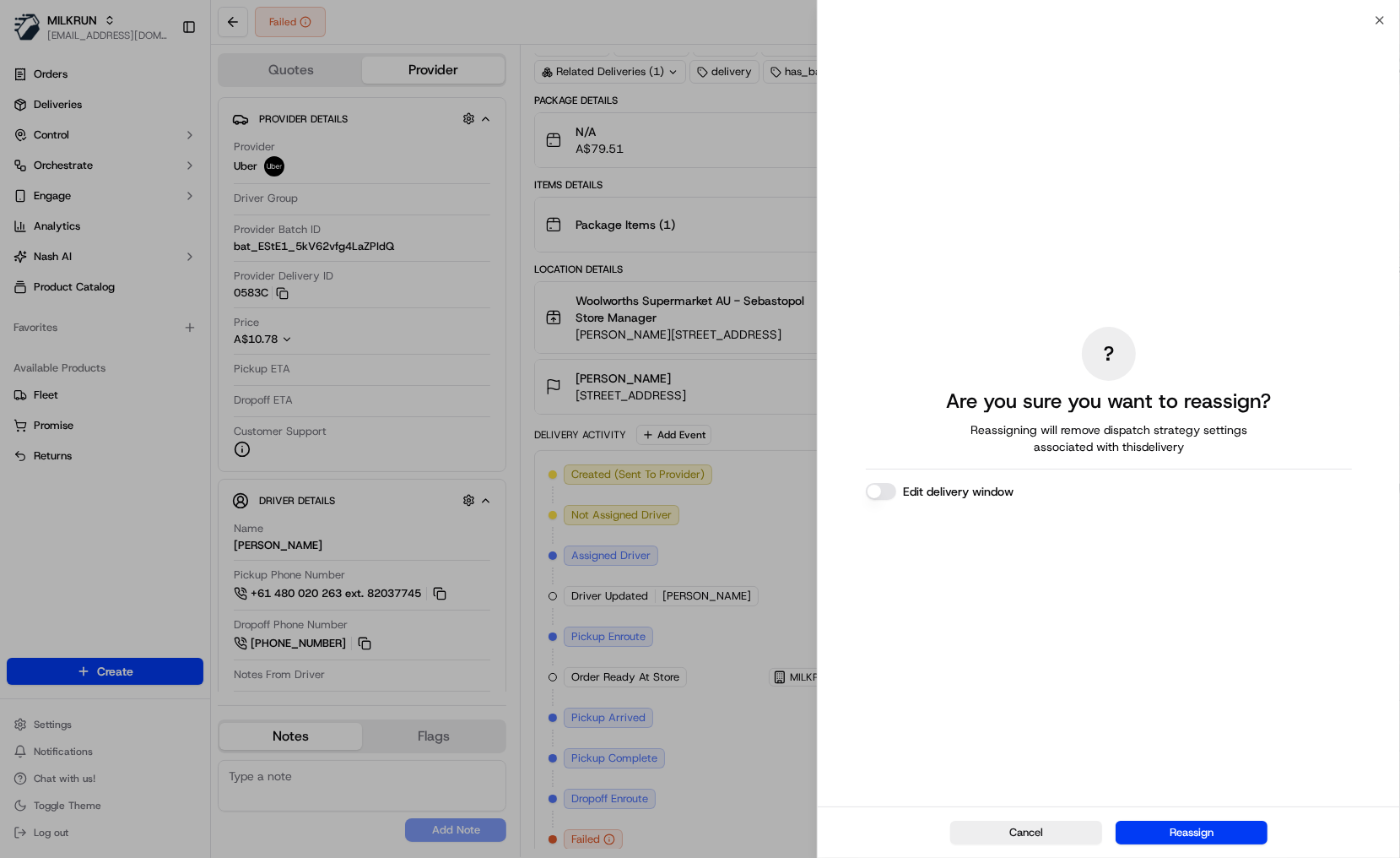
click at [1026, 811] on div "Cancel Reassign" at bounding box center [1108, 832] width 582 height 52
click at [1026, 827] on button "Reassign" at bounding box center [1191, 833] width 152 height 24
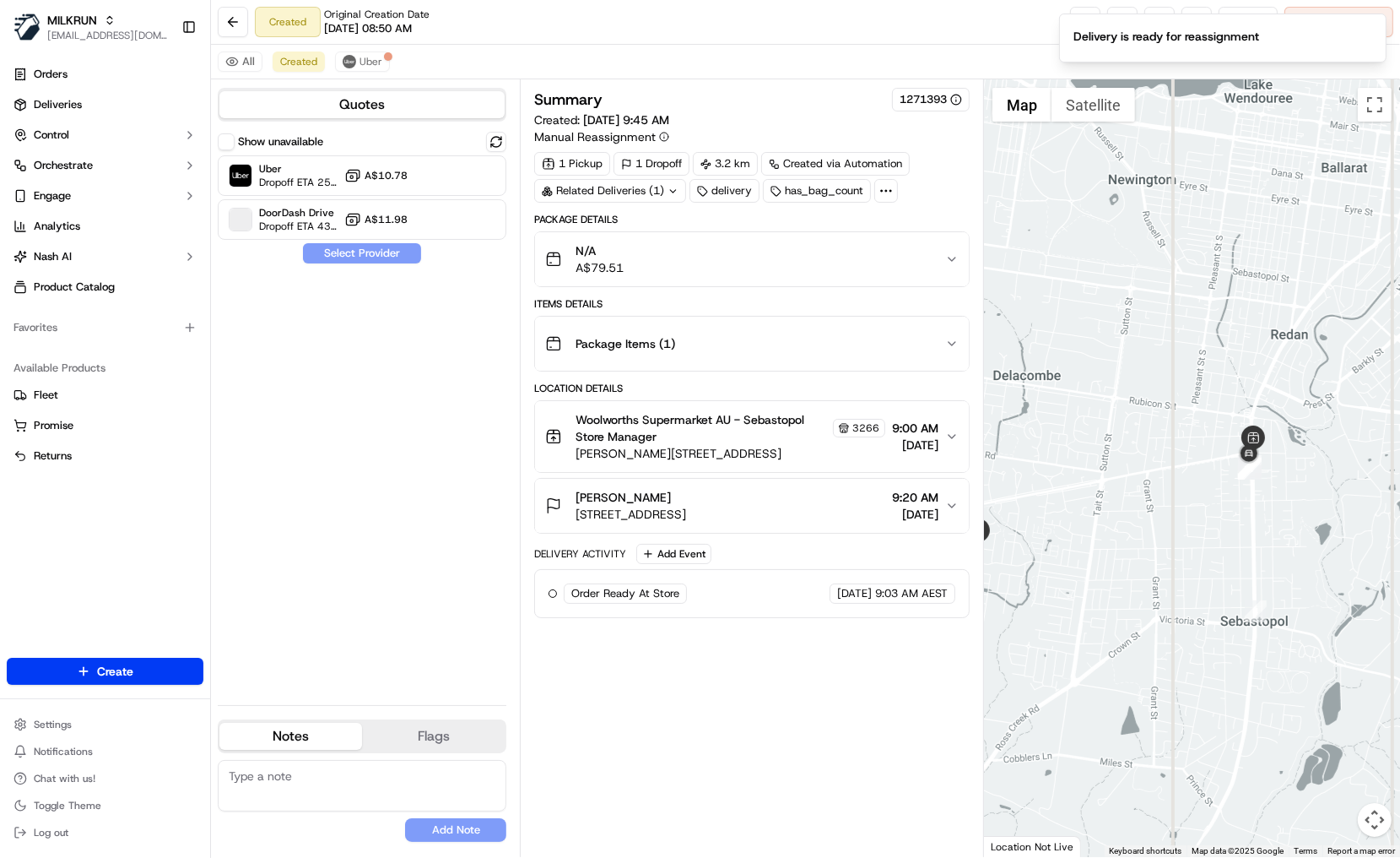
scroll to position [0, 0]
click at [316, 175] on span "Dropoff ETA 25 minutes" at bounding box center [298, 182] width 78 height 14
click at [402, 251] on button "Assign Provider" at bounding box center [362, 253] width 120 height 20
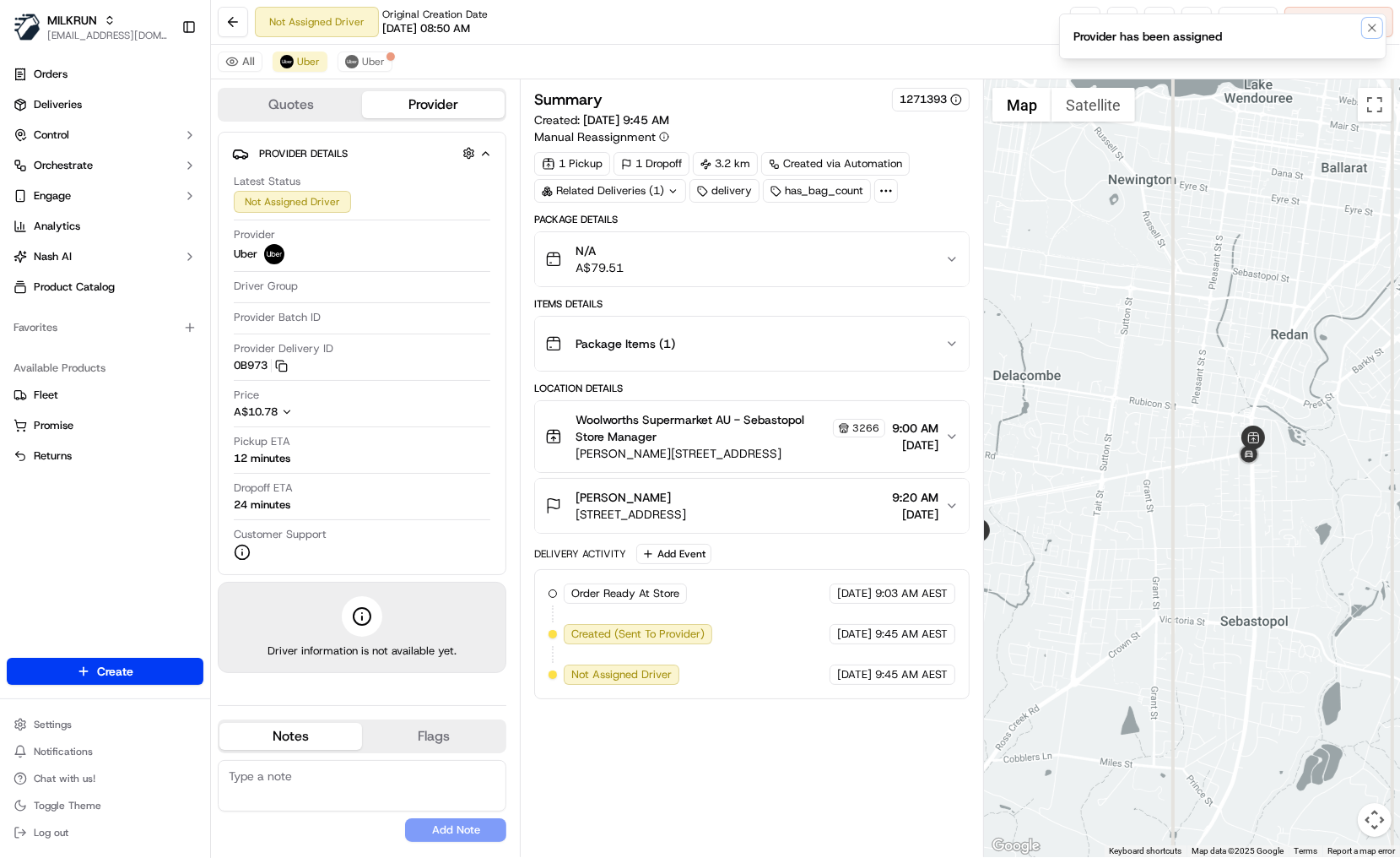
click at [1026, 31] on button "Notifications (F8)" at bounding box center [1372, 28] width 20 height 20
click at [1026, 25] on span "Cancel Delivery" at bounding box center [1347, 22] width 75 height 15
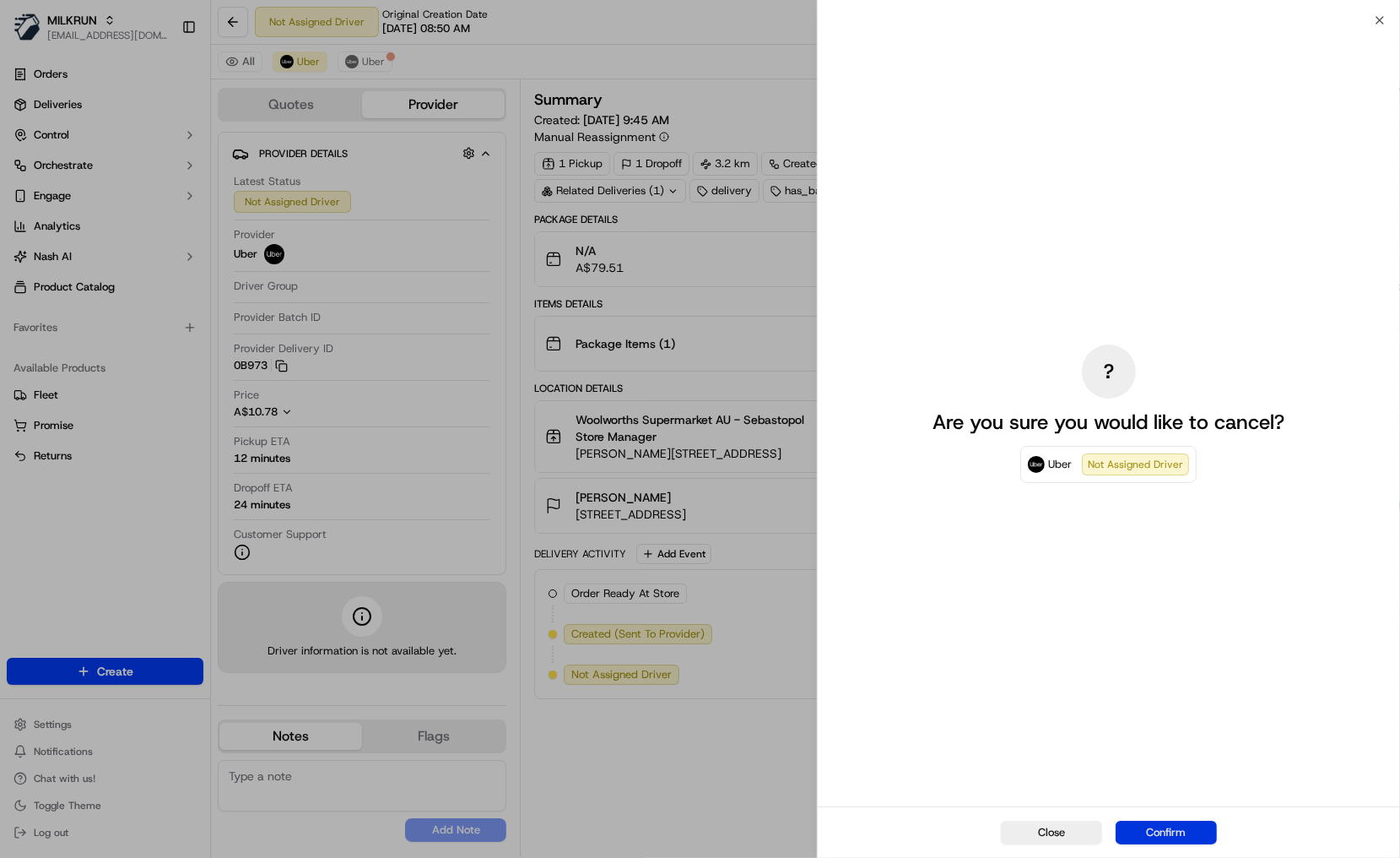
click at [1026, 834] on button "Confirm" at bounding box center [1166, 833] width 101 height 24
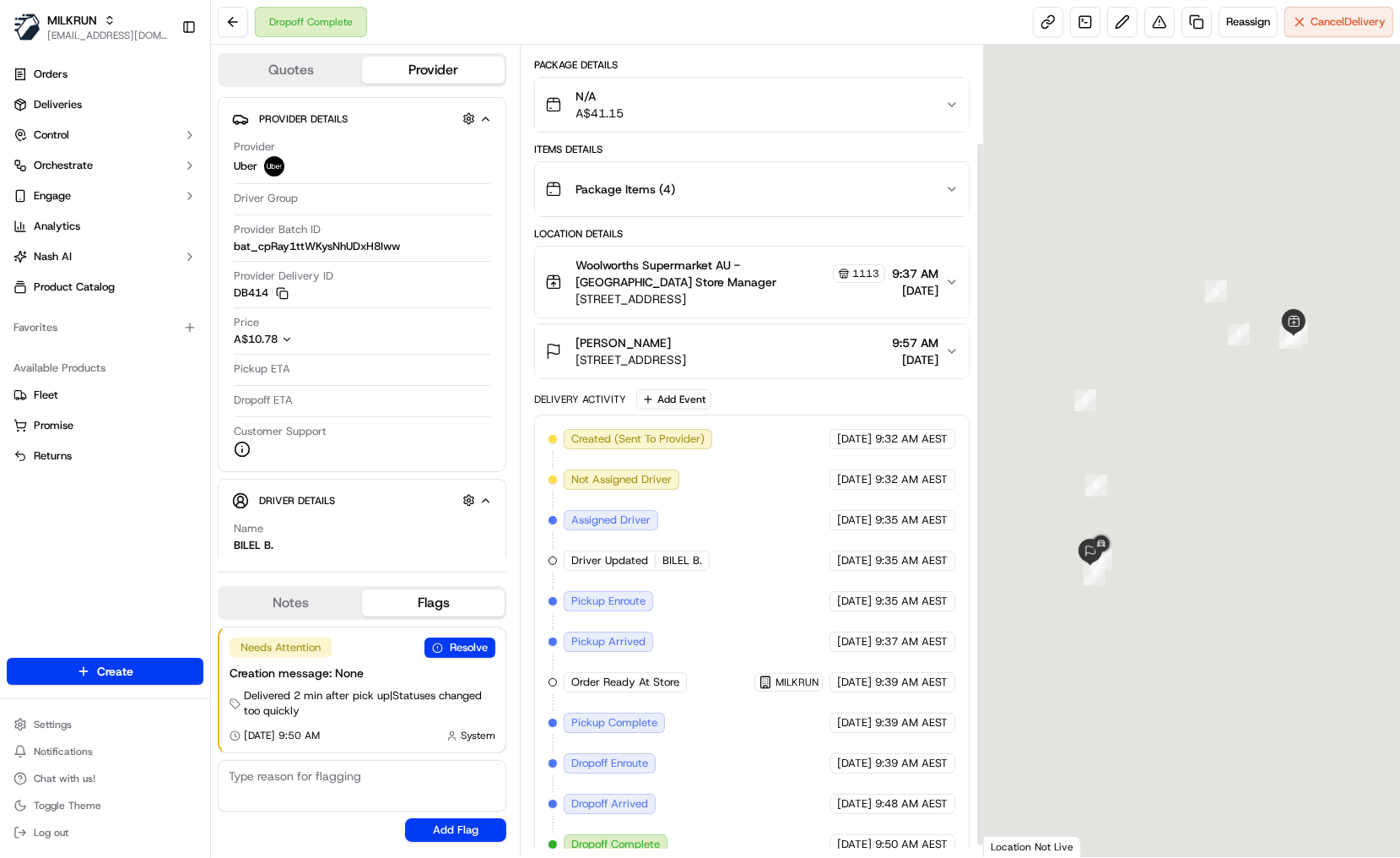
scroll to position [125, 0]
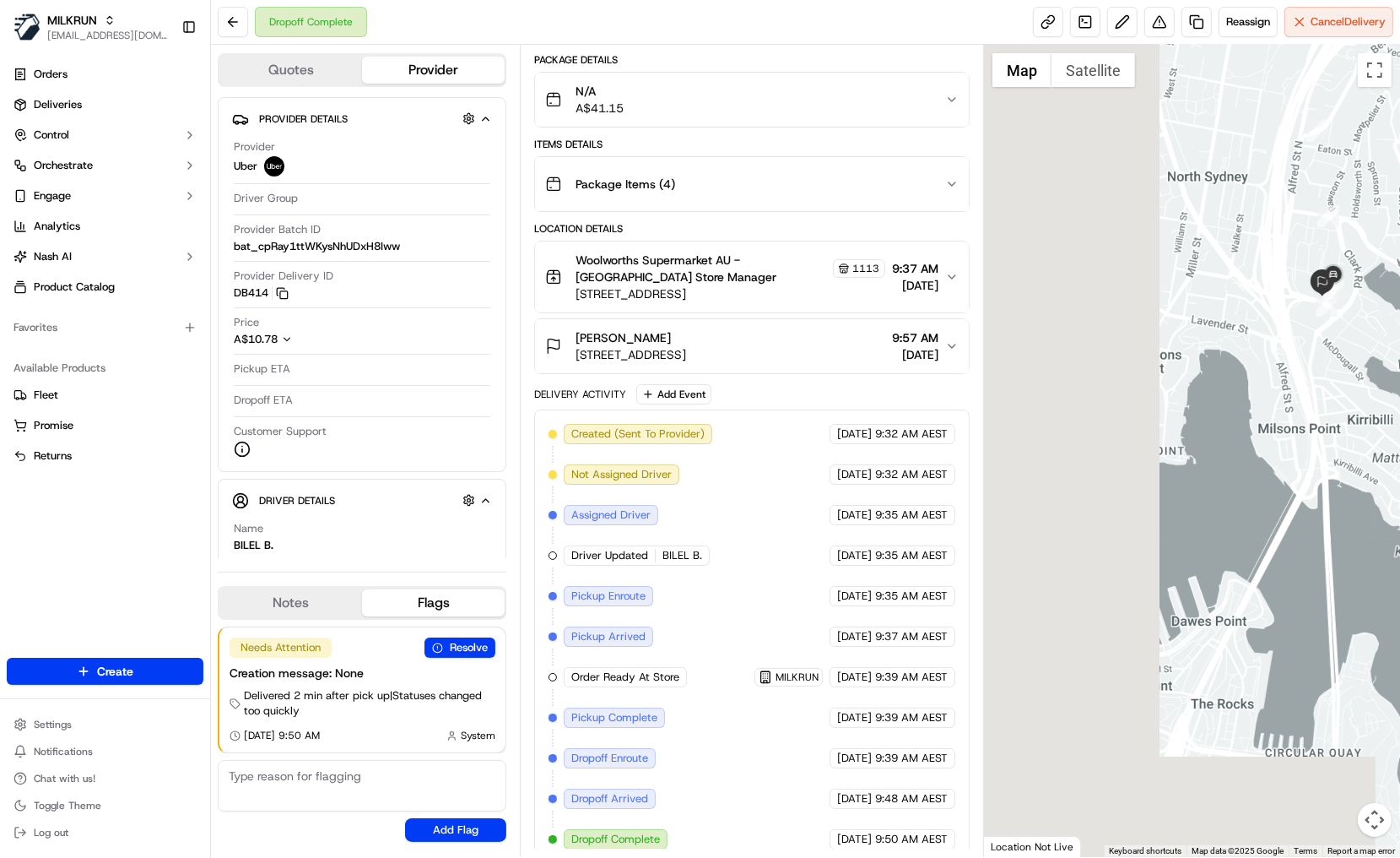
drag, startPoint x: 1126, startPoint y: 686, endPoint x: 1330, endPoint y: 431, distance: 326.6
click at [1387, 373] on div at bounding box center [1192, 451] width 416 height 813
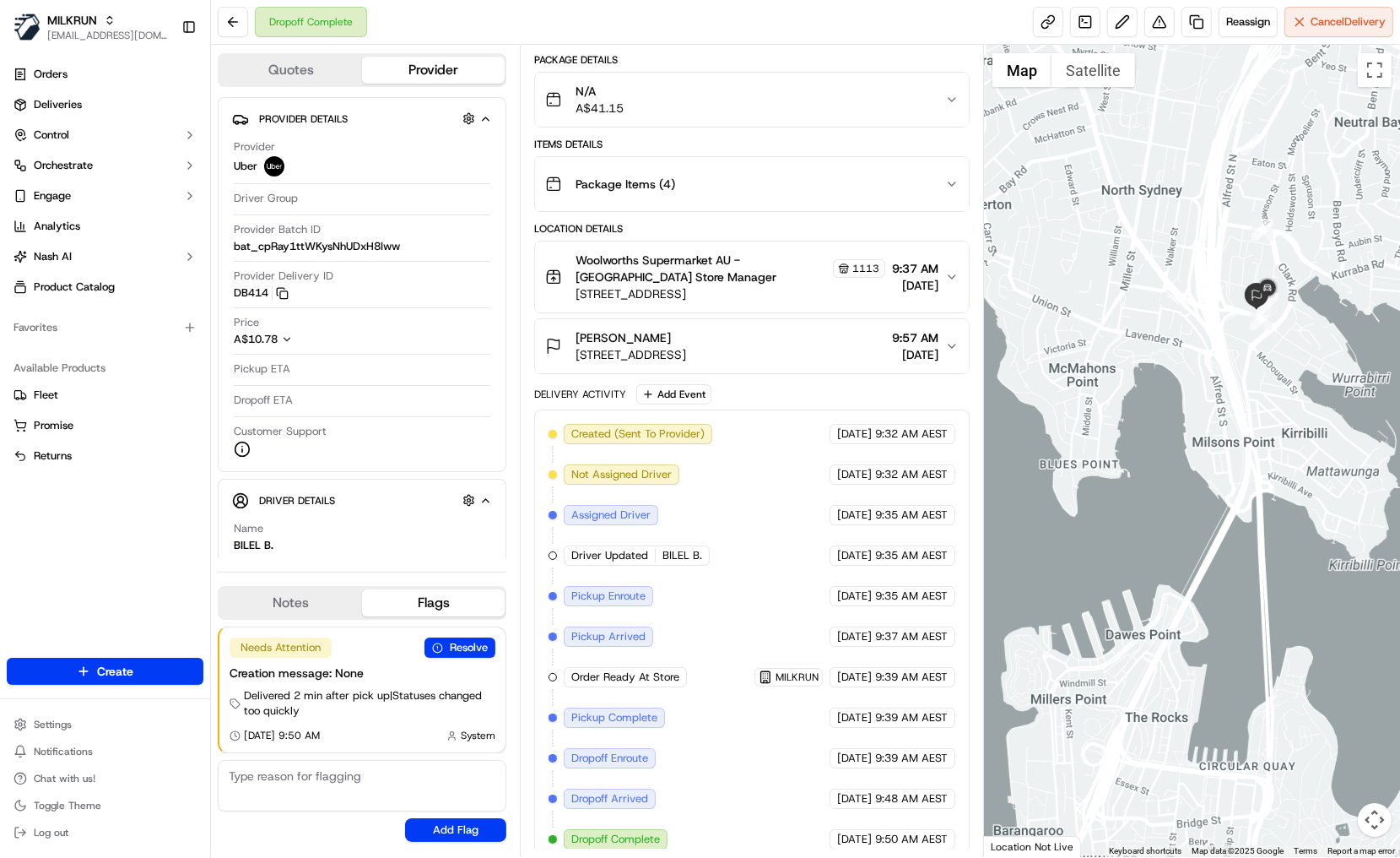
drag, startPoint x: 1310, startPoint y: 391, endPoint x: 1160, endPoint y: 487, distance: 178.1
click at [1147, 502] on div at bounding box center [1192, 451] width 416 height 813
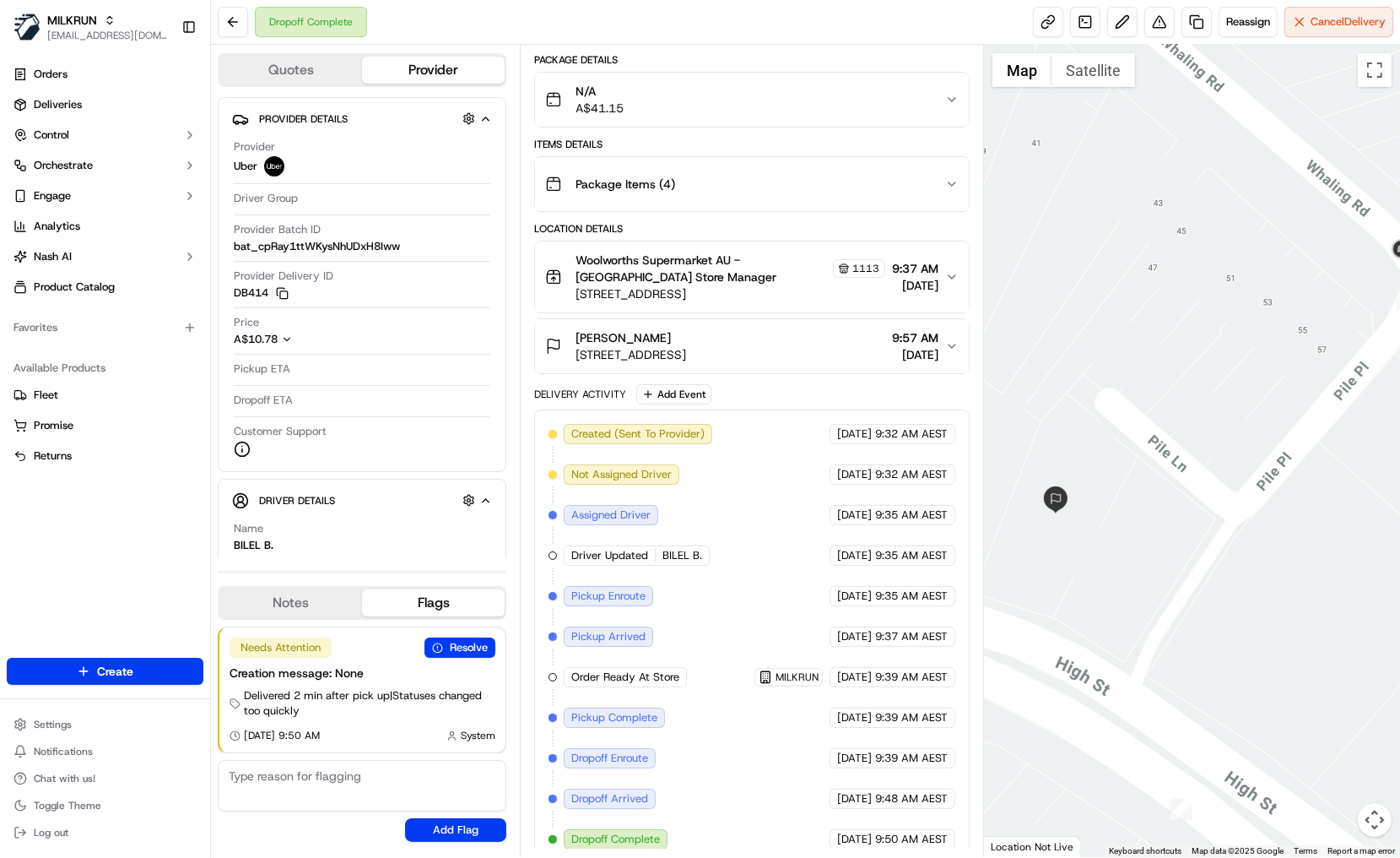
drag, startPoint x: 1308, startPoint y: 391, endPoint x: 1177, endPoint y: 486, distance: 161.8
click at [1177, 486] on div at bounding box center [1192, 451] width 416 height 813
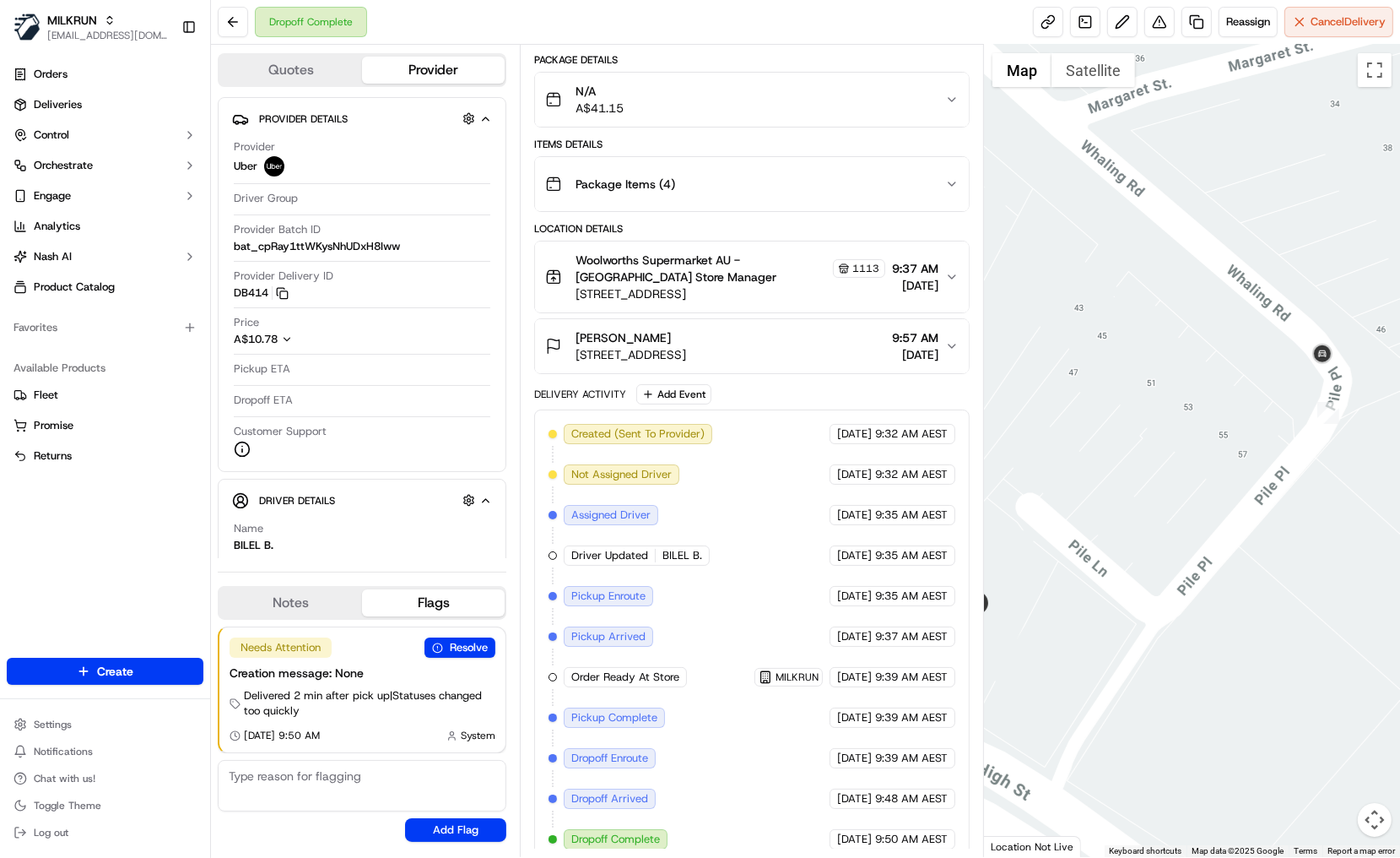
drag, startPoint x: 1117, startPoint y: 477, endPoint x: 1061, endPoint y: 559, distance: 99.3
click at [1061, 559] on div at bounding box center [1192, 451] width 416 height 813
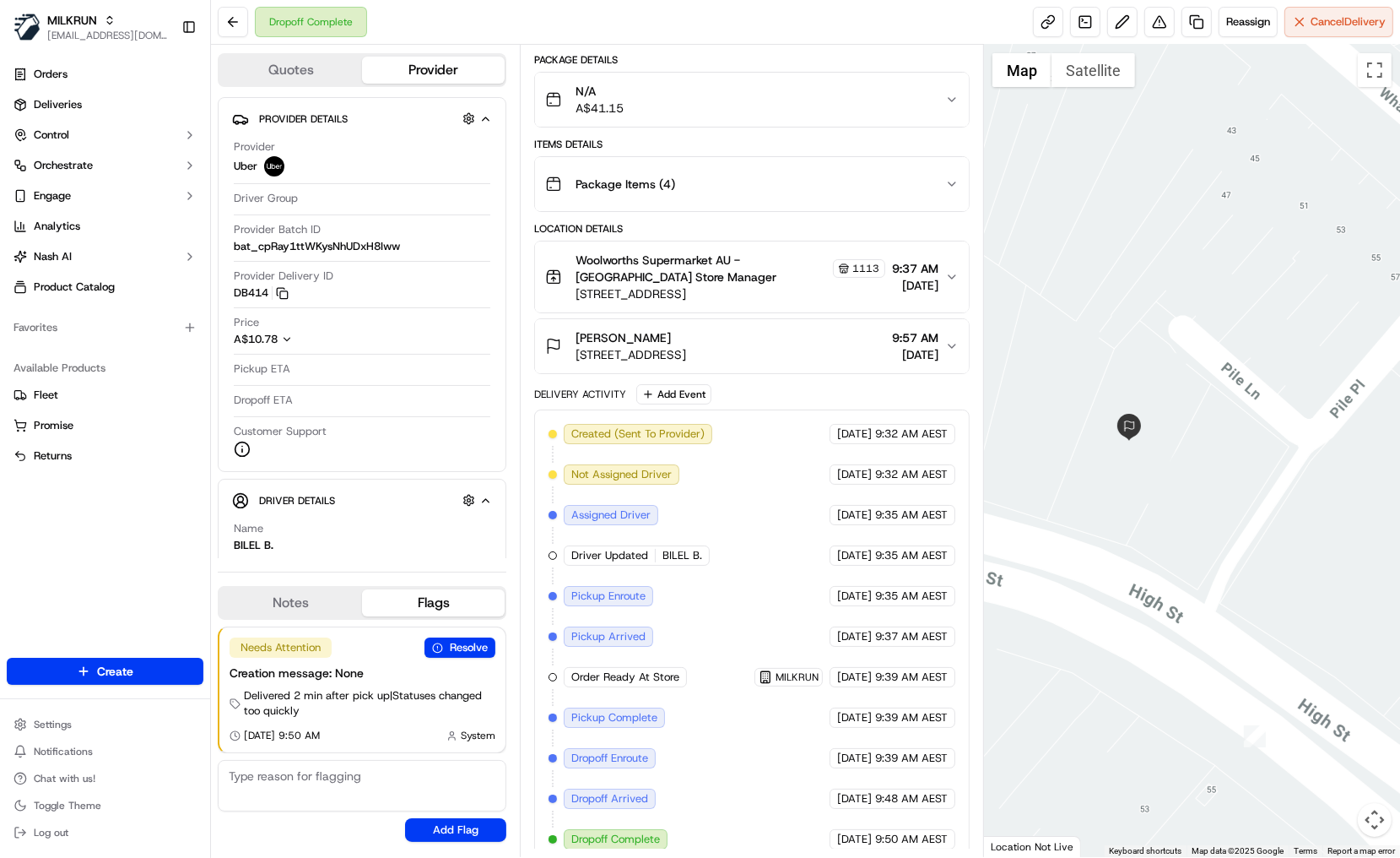
drag, startPoint x: 1142, startPoint y: 526, endPoint x: 1295, endPoint y: 349, distance: 234.0
click at [1295, 349] on div at bounding box center [1192, 451] width 416 height 813
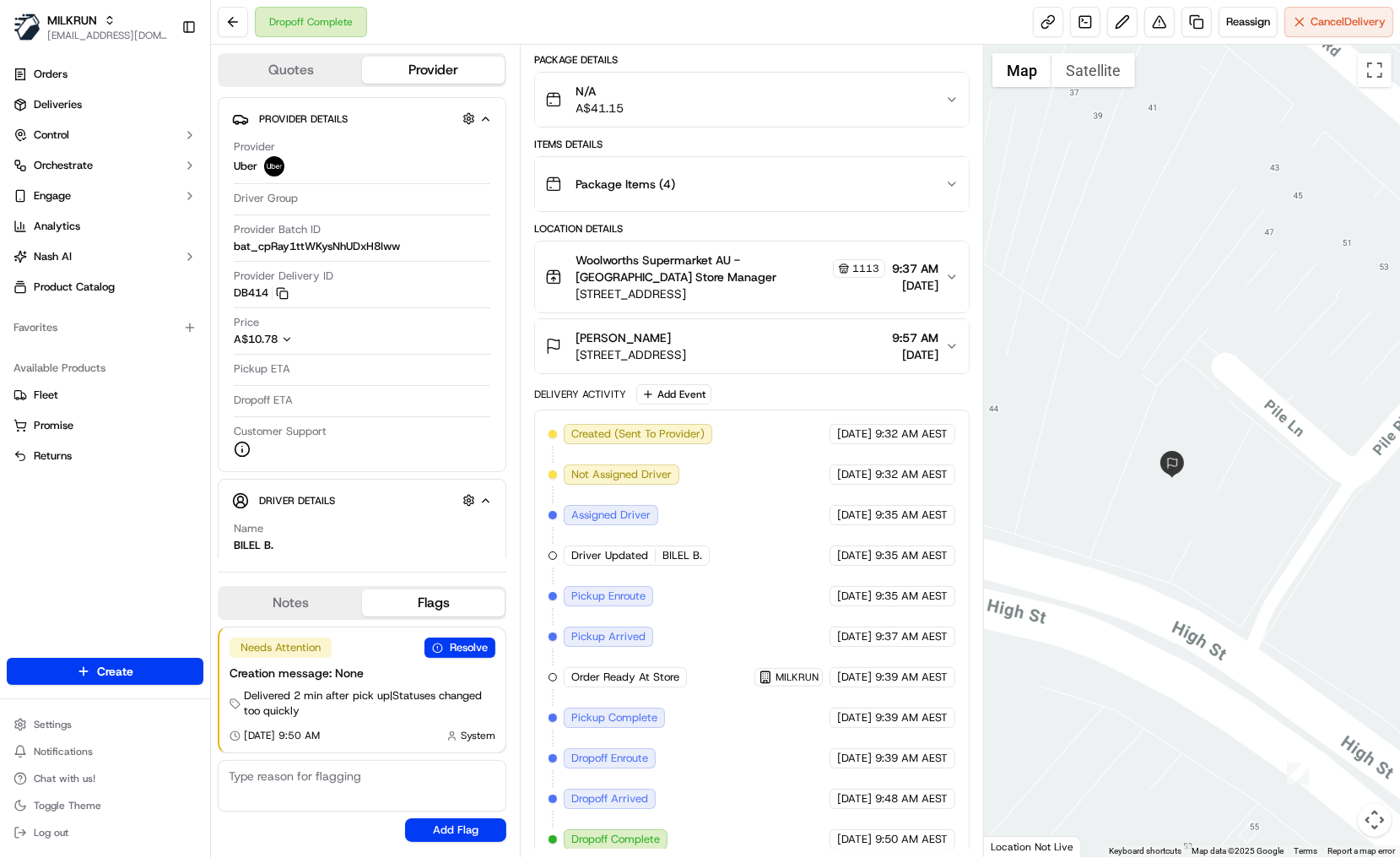
drag, startPoint x: 1211, startPoint y: 508, endPoint x: 1259, endPoint y: 583, distance: 89.0
click at [1260, 544] on div at bounding box center [1192, 451] width 416 height 813
click at [1159, 20] on button at bounding box center [1158, 21] width 30 height 30
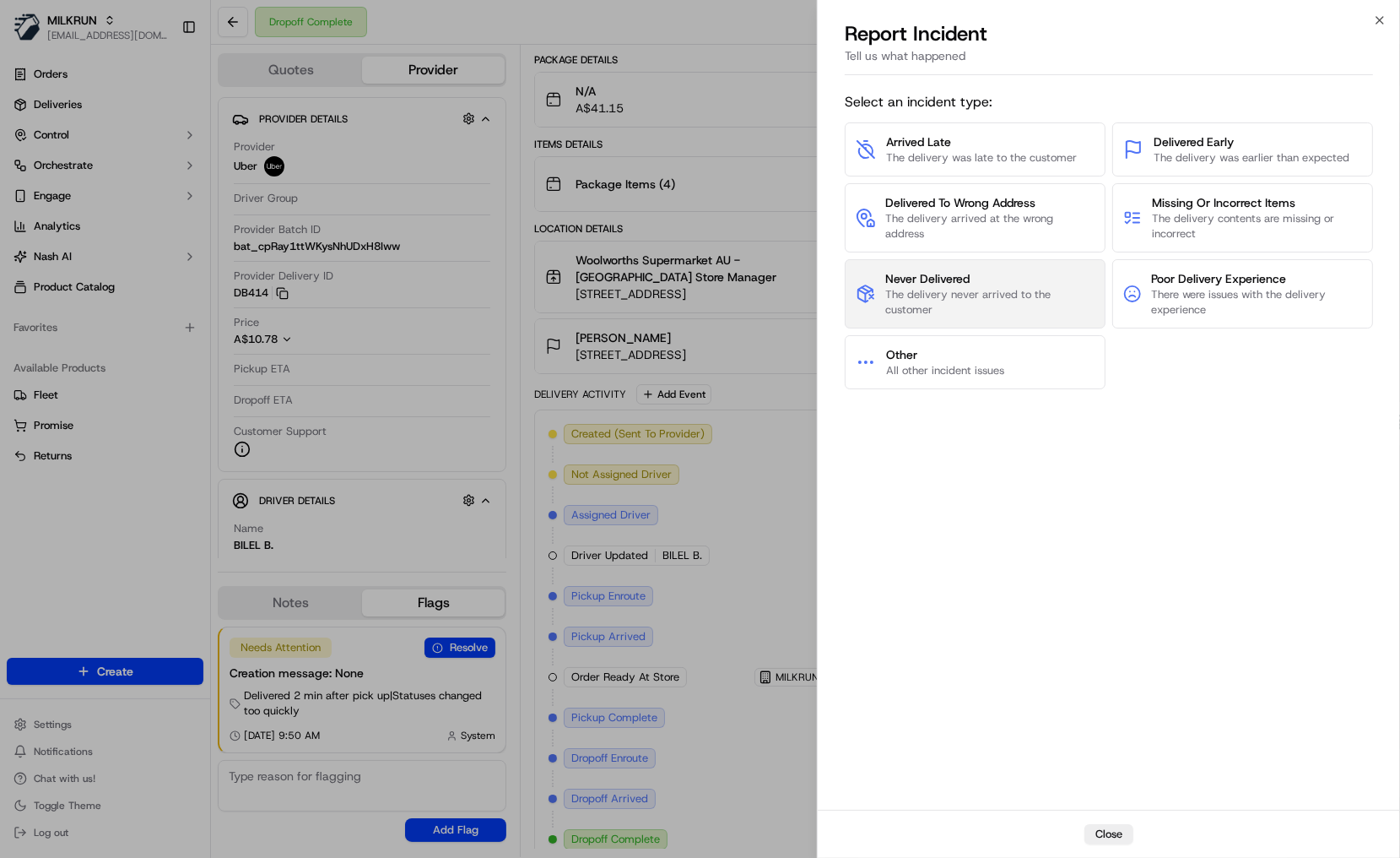
click at [941, 279] on span "Never Delivered" at bounding box center [989, 278] width 209 height 17
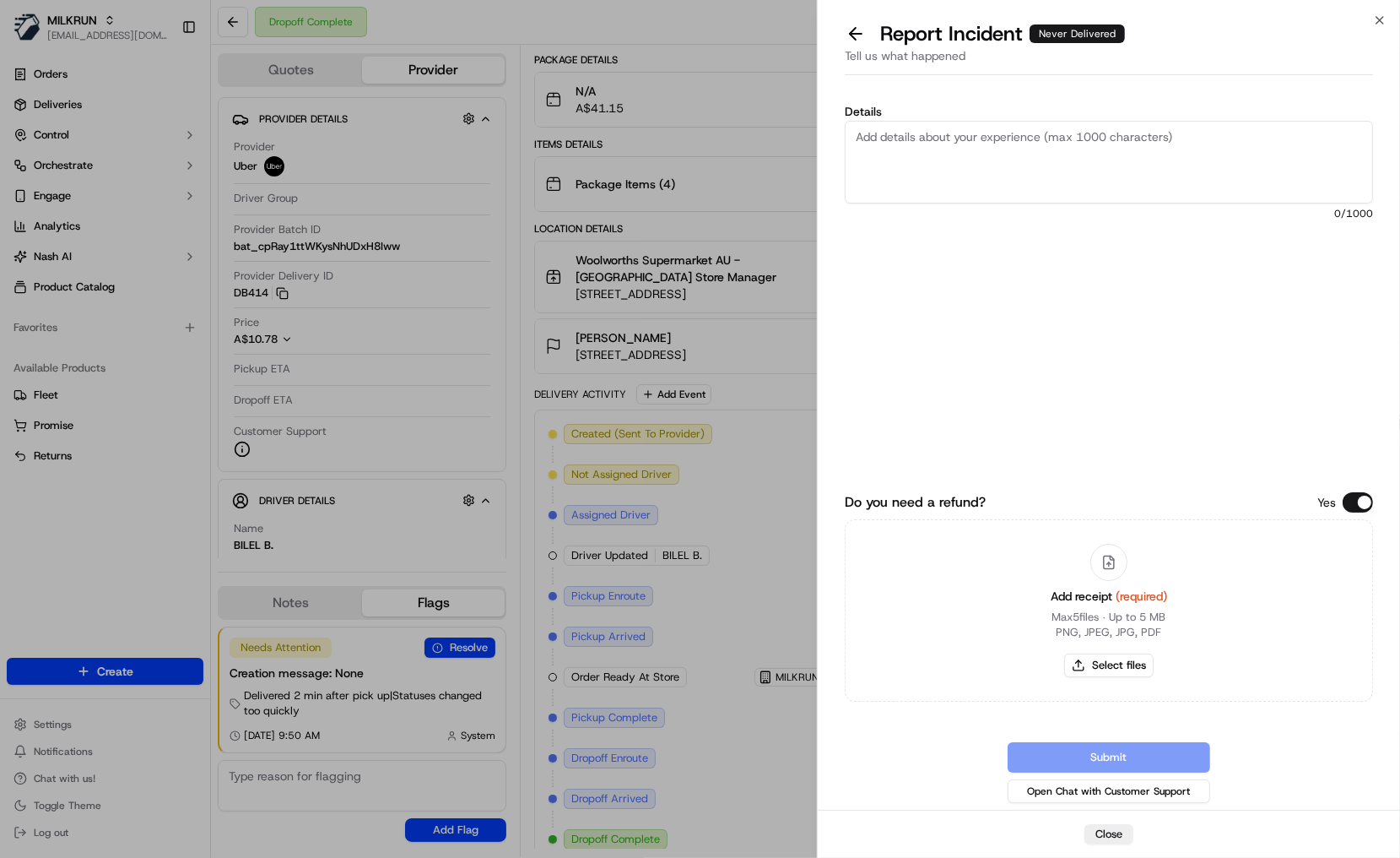
click at [996, 166] on textarea "Details" at bounding box center [1108, 162] width 528 height 83
type textarea "Customer did not receive order. GPS does not show going to address. No POD."
click at [1096, 663] on button "Select files" at bounding box center [1108, 665] width 89 height 24
type input "C:\fakepath\robh.png"
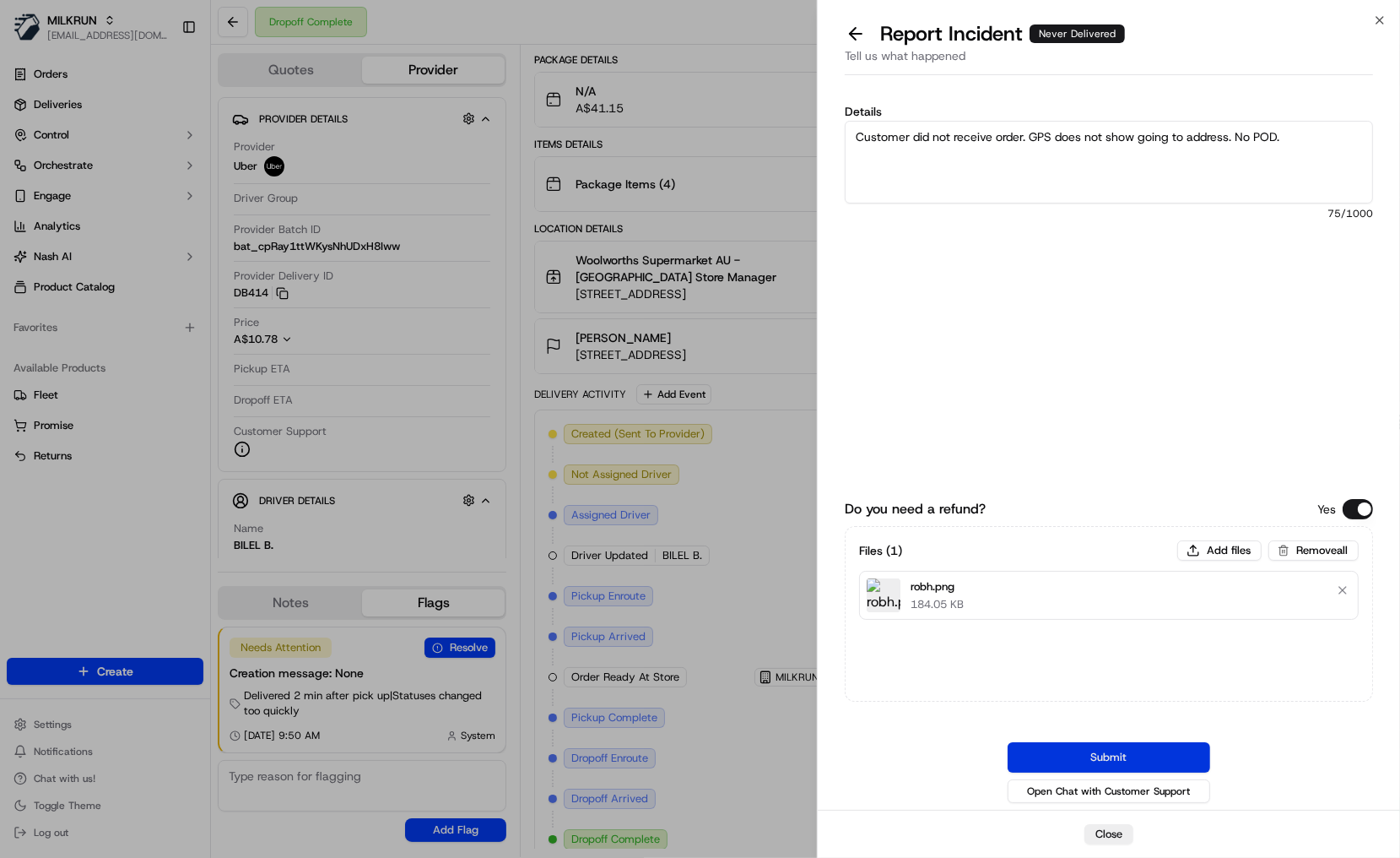
click at [1157, 744] on button "Submit" at bounding box center [1108, 756] width 203 height 30
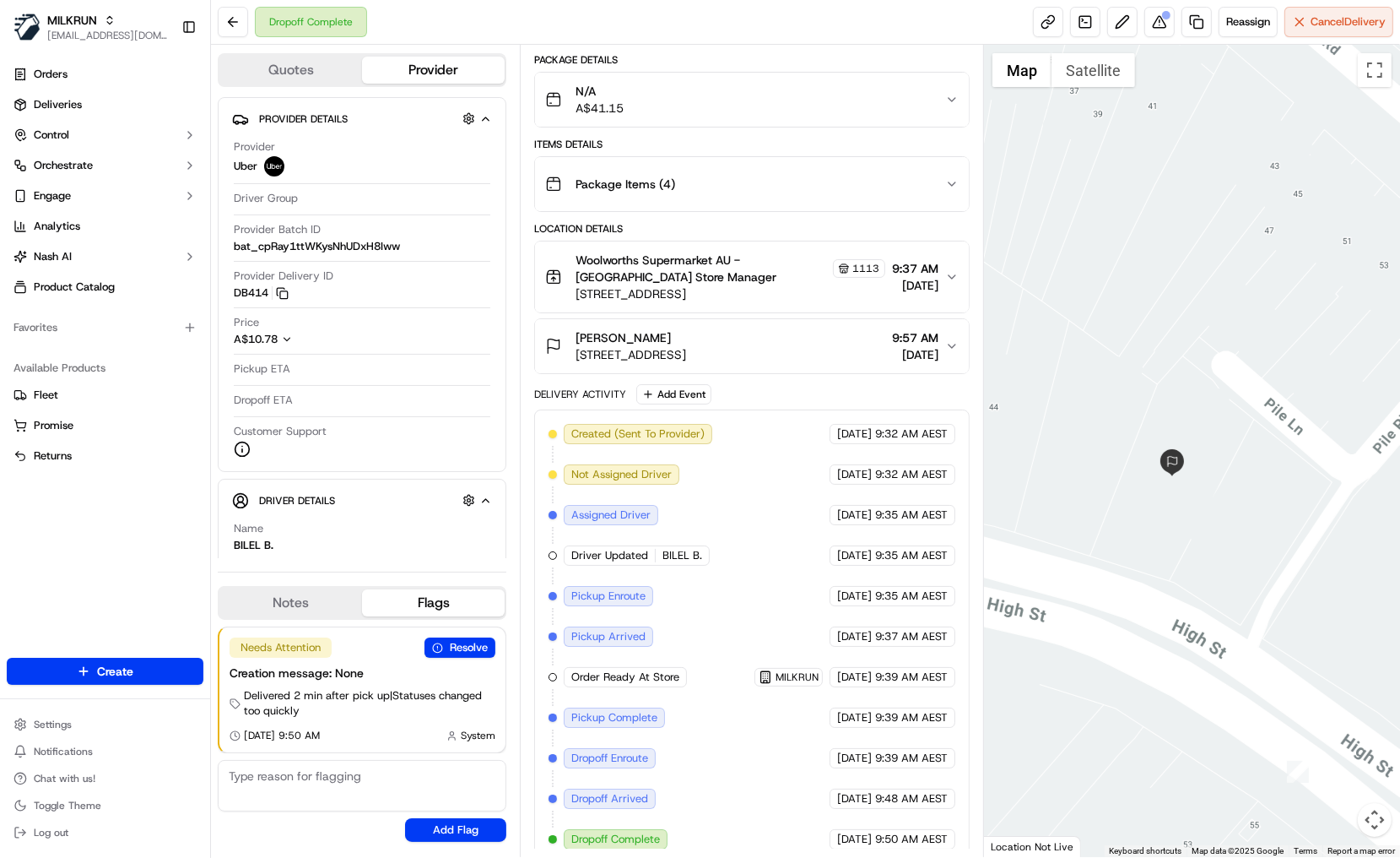
drag, startPoint x: 669, startPoint y: 325, endPoint x: 571, endPoint y: 329, distance: 98.1
click at [571, 329] on div "Robert Hughes Unit 2/48 High St, North Sydney, NSW 2060, AU" at bounding box center [615, 345] width 141 height 34
copy span "[PERSON_NAME]"
click at [86, 107] on link "Deliveries" at bounding box center [104, 105] width 196 height 27
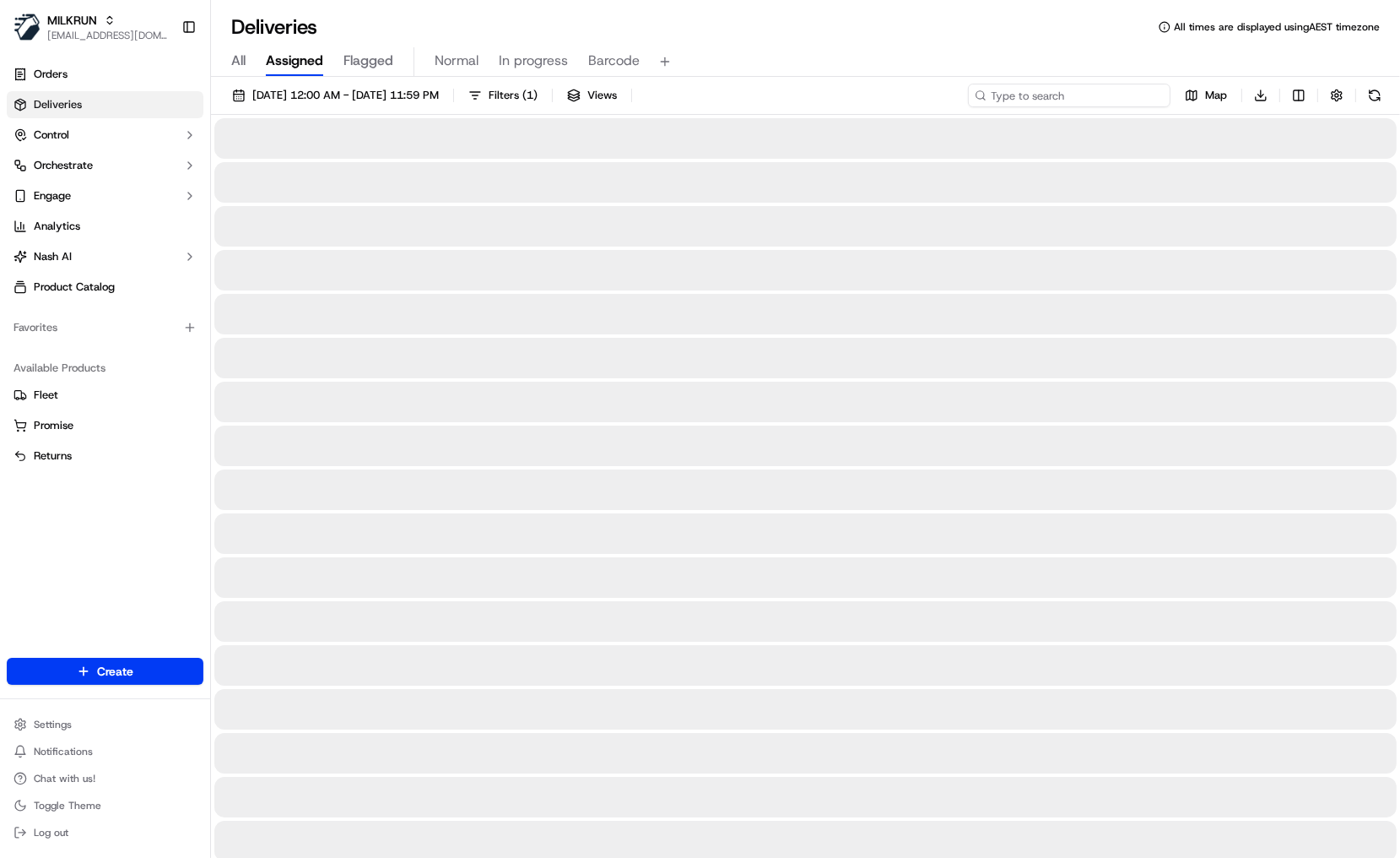
click at [1153, 86] on input at bounding box center [1068, 95] width 203 height 24
paste input "[PERSON_NAME]"
click at [1119, 89] on input "[PERSON_NAME]" at bounding box center [1068, 95] width 203 height 24
click at [1109, 96] on input "[PERSON_NAME]" at bounding box center [1068, 95] width 203 height 24
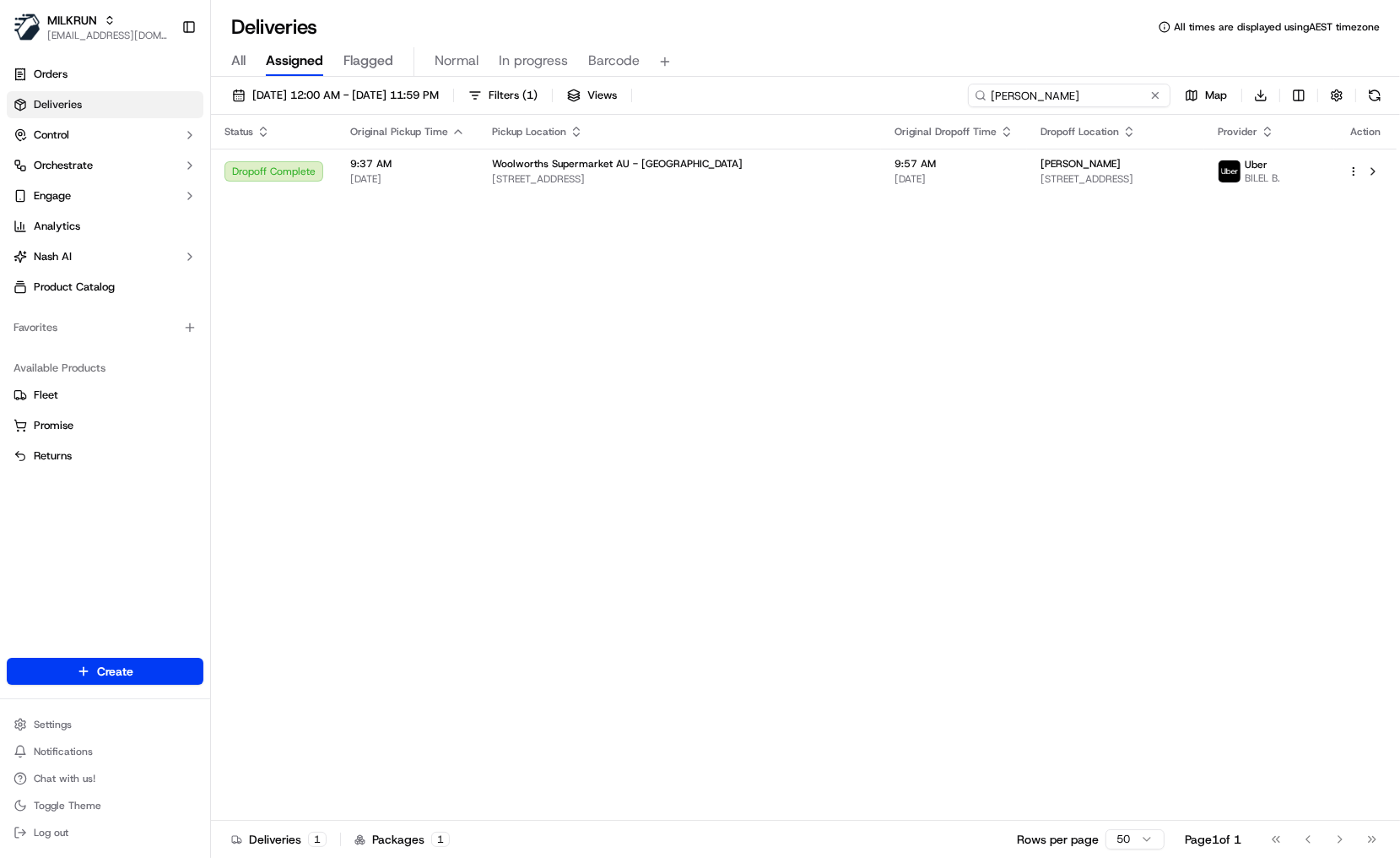
drag, startPoint x: 1078, startPoint y: 96, endPoint x: 1087, endPoint y: 95, distance: 9.1
click at [1080, 96] on input "[PERSON_NAME]" at bounding box center [1068, 95] width 203 height 24
click at [1121, 92] on input "[PERSON_NAME]" at bounding box center [1068, 95] width 203 height 24
drag, startPoint x: 979, startPoint y: 87, endPoint x: 988, endPoint y: 92, distance: 10.3
click at [987, 92] on div "[PERSON_NAME]" at bounding box center [1068, 95] width 203 height 24
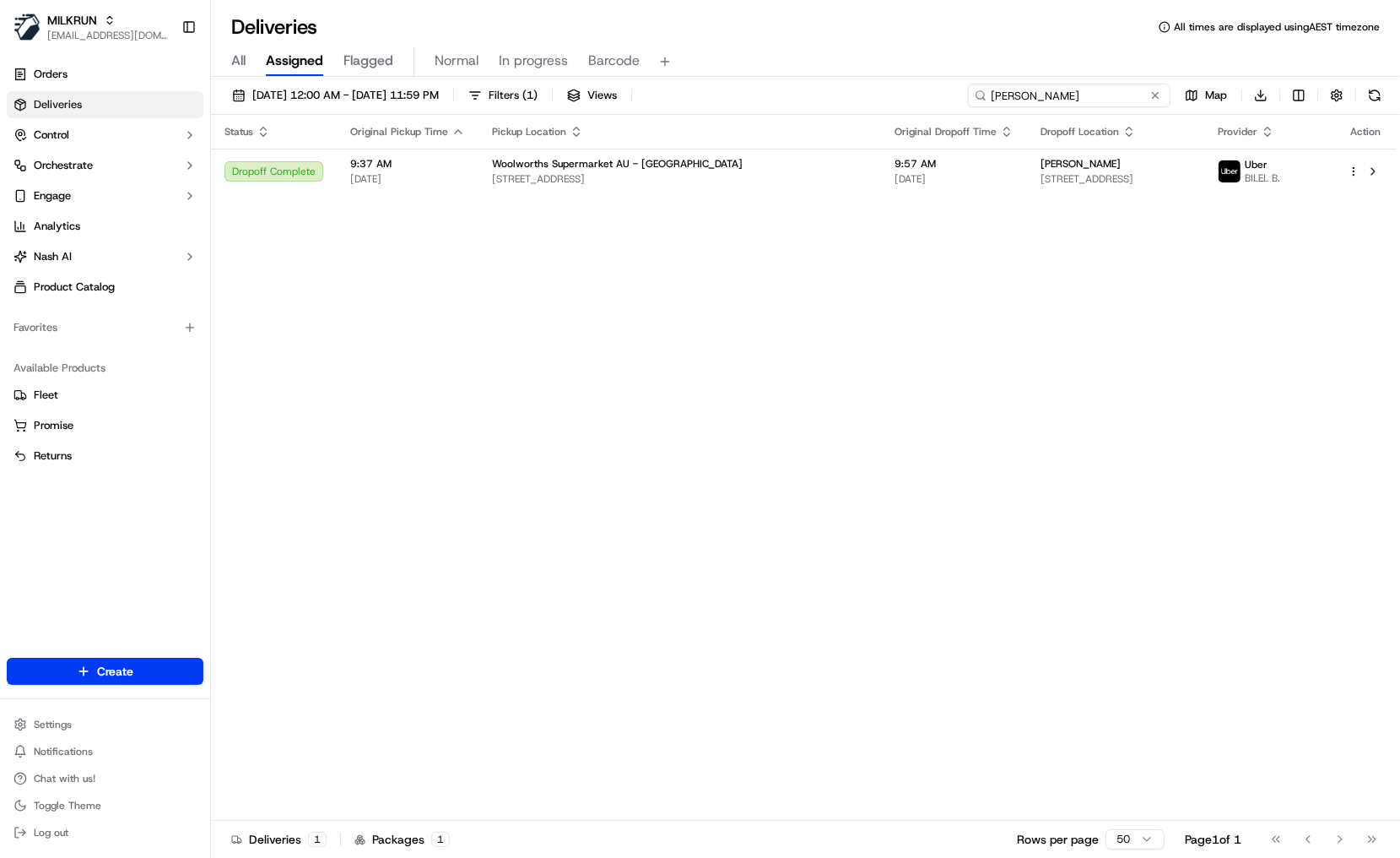
click at [988, 92] on input "[PERSON_NAME]" at bounding box center [1068, 95] width 203 height 24
type input "[PERSON_NAME]"
click at [1088, 95] on input "[PERSON_NAME]" at bounding box center [1068, 95] width 203 height 24
click at [988, 95] on input "[PERSON_NAME]" at bounding box center [1068, 95] width 203 height 24
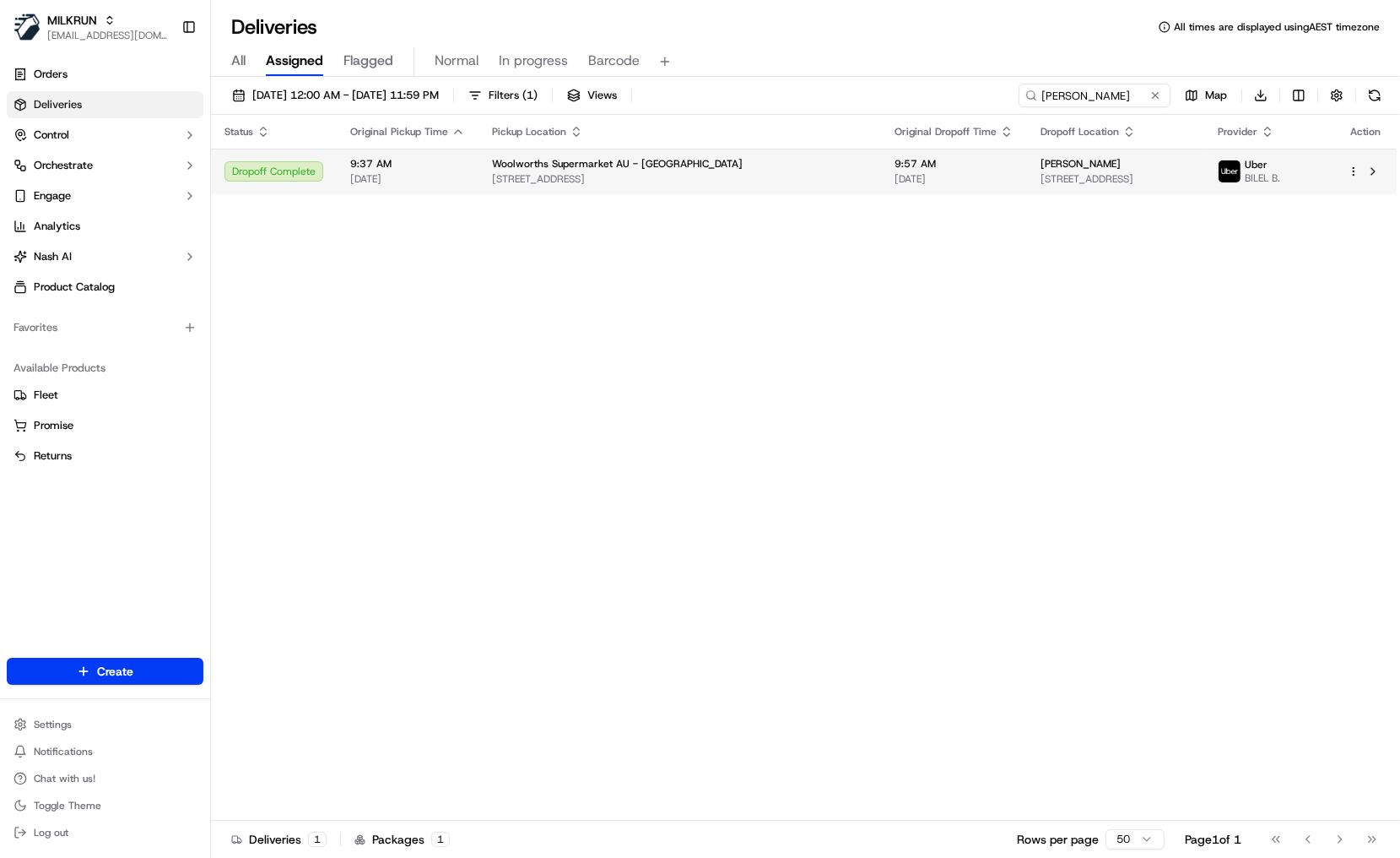
click at [1161, 164] on div "[PERSON_NAME]" at bounding box center [1115, 164] width 150 height 14
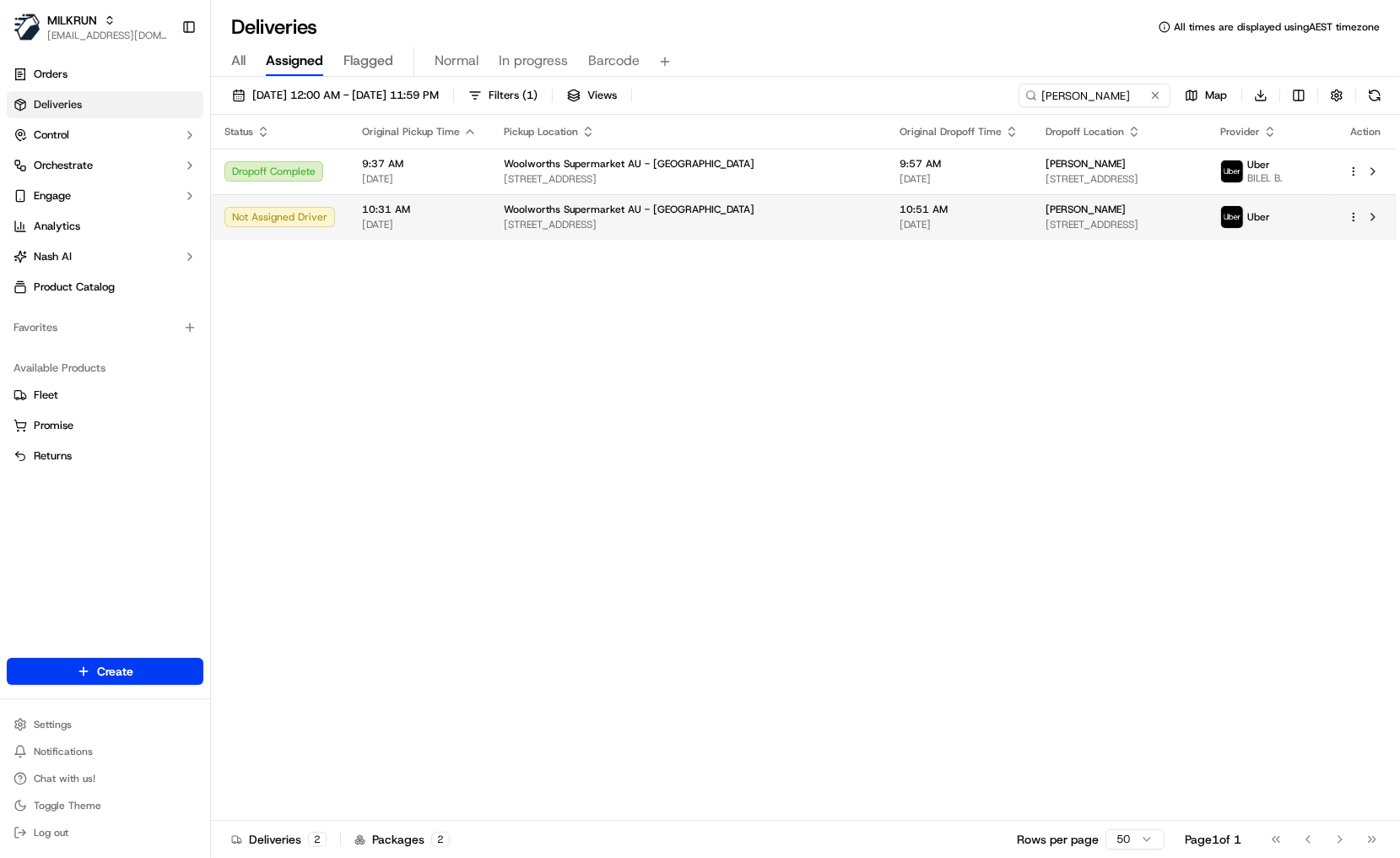
click at [594, 226] on span "[STREET_ADDRESS]" at bounding box center [688, 224] width 369 height 14
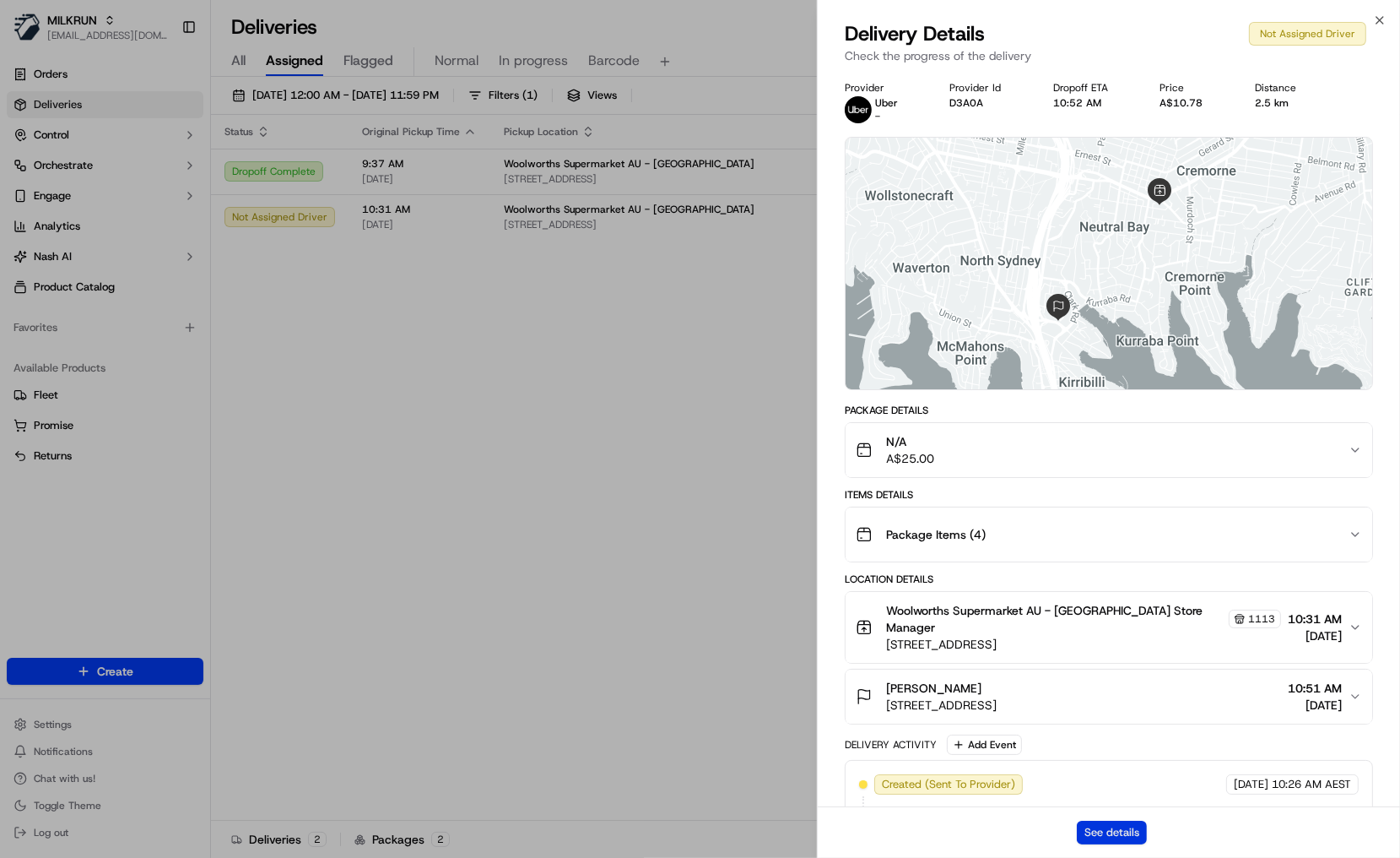
click at [1127, 836] on button "See details" at bounding box center [1111, 833] width 70 height 24
